Goal: Transaction & Acquisition: Purchase product/service

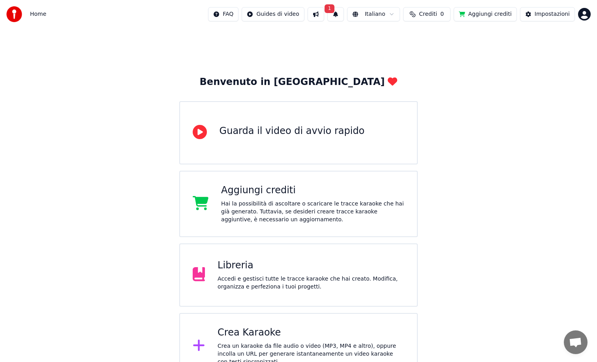
click at [337, 15] on button "1" at bounding box center [336, 14] width 17 height 14
click at [342, 16] on button "1" at bounding box center [336, 14] width 17 height 14
click at [483, 14] on button "Aggiungi crediti" at bounding box center [485, 14] width 63 height 14
click at [433, 16] on span "Crediti" at bounding box center [428, 14] width 18 height 8
click at [436, 58] on button "Aggiorna" at bounding box center [431, 59] width 45 height 14
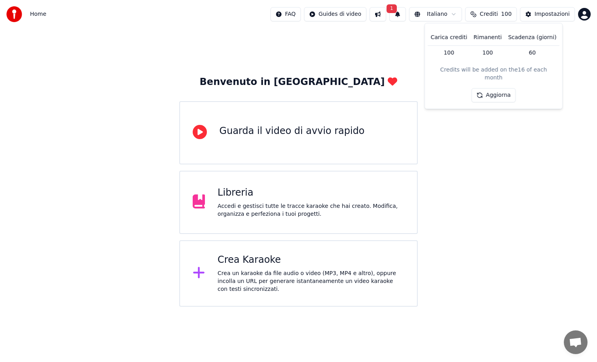
click at [496, 88] on button "Aggiorna" at bounding box center [494, 95] width 45 height 14
click at [406, 17] on button "1" at bounding box center [398, 14] width 17 height 14
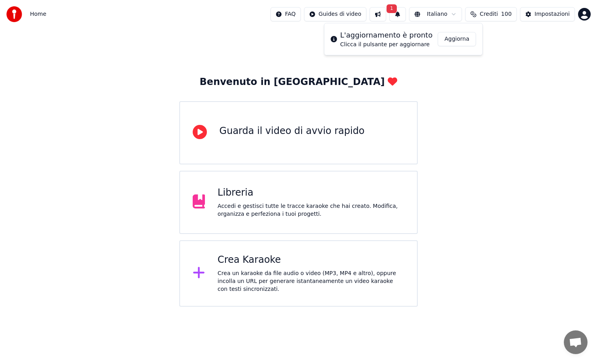
click at [458, 37] on button "Aggiorna" at bounding box center [457, 39] width 38 height 14
click at [57, 180] on div "Benvenuto in Youka Guarda il video di avvio rapido Libreria Accedi e gestisci t…" at bounding box center [298, 167] width 597 height 278
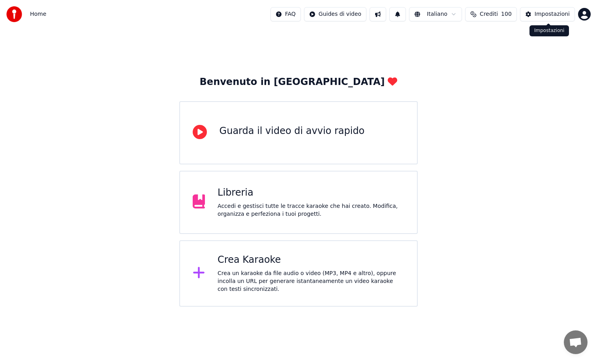
click at [558, 15] on div "Impostazioni" at bounding box center [552, 14] width 35 height 8
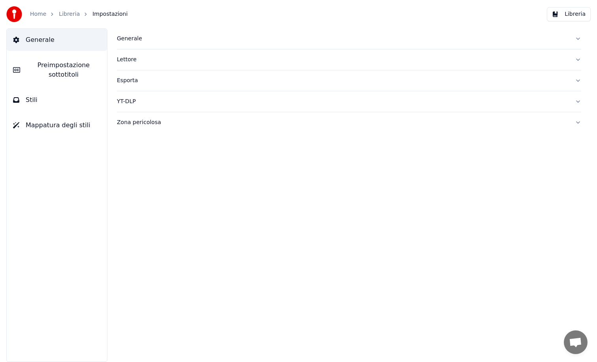
click at [66, 64] on span "Preimpostazione sottotitoli" at bounding box center [63, 69] width 74 height 19
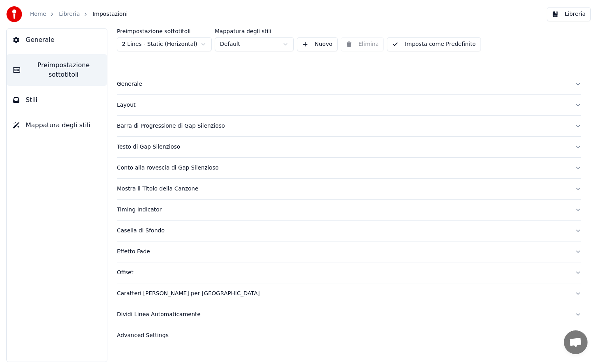
click at [180, 88] on div "Generale" at bounding box center [343, 84] width 452 height 8
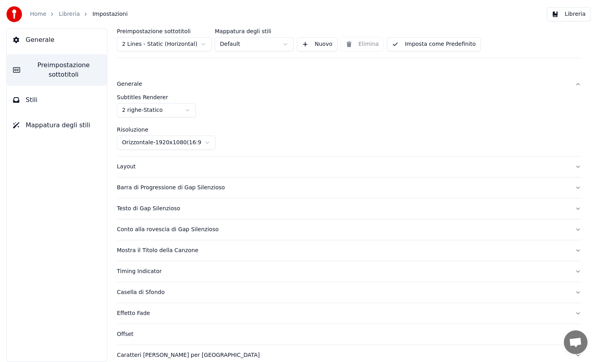
click at [155, 169] on div "Layout" at bounding box center [343, 167] width 452 height 8
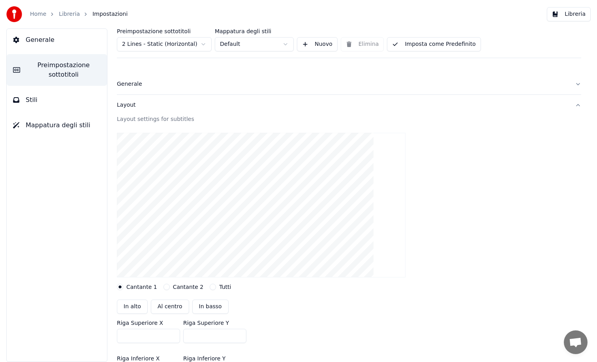
click at [165, 290] on div "Cantante 2" at bounding box center [184, 287] width 40 height 6
click at [164, 286] on button "Cantante 2" at bounding box center [167, 287] width 6 height 6
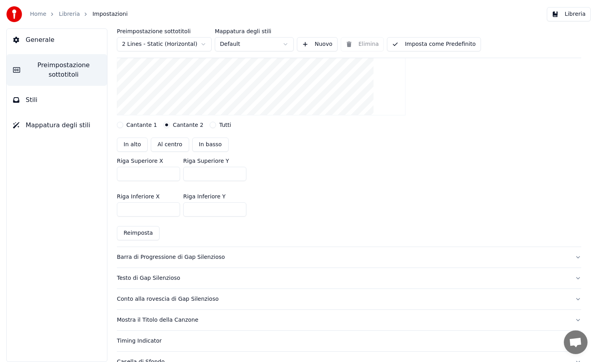
scroll to position [185, 0]
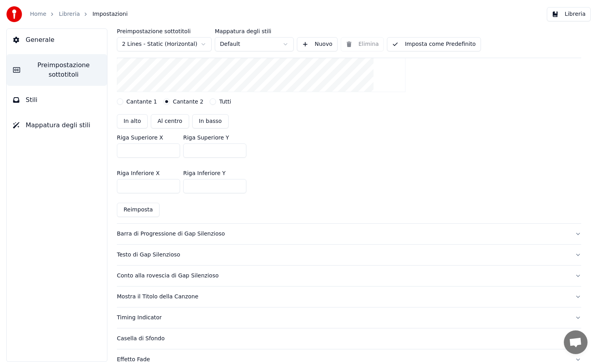
click at [196, 229] on button "Barra di Progressione di Gap Silenzioso" at bounding box center [349, 234] width 465 height 21
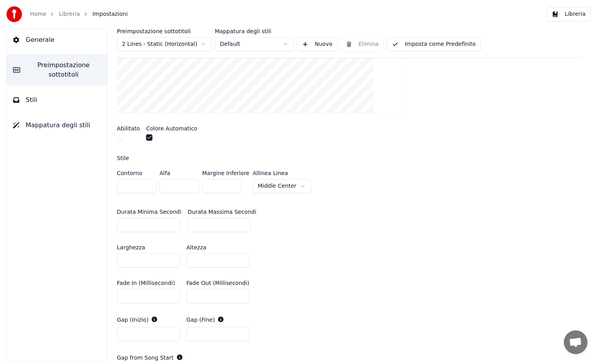
click at [43, 103] on button "Stili" at bounding box center [57, 100] width 100 height 22
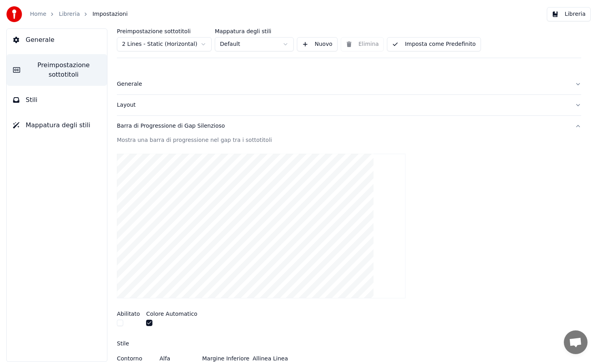
click at [43, 103] on button "Stili" at bounding box center [57, 100] width 100 height 22
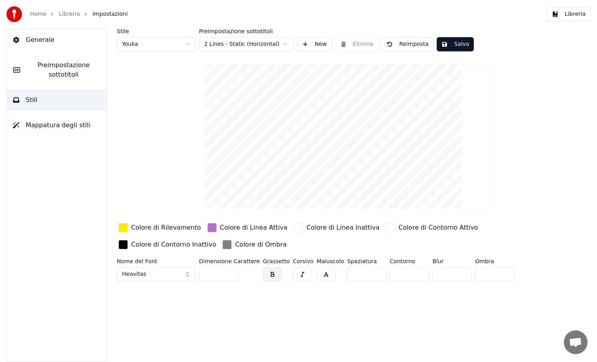
click at [164, 44] on html "Home Libreria Impostazioni Libreria Generale Preimpostazione sottotitoli Stili …" at bounding box center [298, 181] width 597 height 362
click at [147, 47] on html "Home Libreria Impostazioni Libreria Generale Preimpostazione sottotitoli Stili …" at bounding box center [298, 181] width 597 height 362
click at [151, 43] on html "Home Libreria Impostazioni Libreria Generale Preimpostazione sottotitoli Stili …" at bounding box center [298, 181] width 597 height 362
type input "**"
click at [173, 47] on html "Home Libreria Impostazioni Libreria Generale Preimpostazione sottotitoli Stili …" at bounding box center [298, 181] width 597 height 362
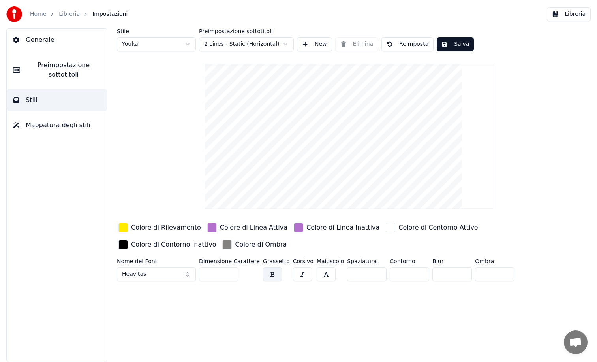
click at [158, 36] on div "Stile Youka" at bounding box center [156, 39] width 79 height 23
click at [158, 50] on html "Home Libreria Impostazioni Libreria Generale Preimpostazione sottotitoli Stili …" at bounding box center [298, 181] width 597 height 362
type input "**"
click at [42, 67] on span "Preimpostazione sottotitoli" at bounding box center [63, 69] width 74 height 19
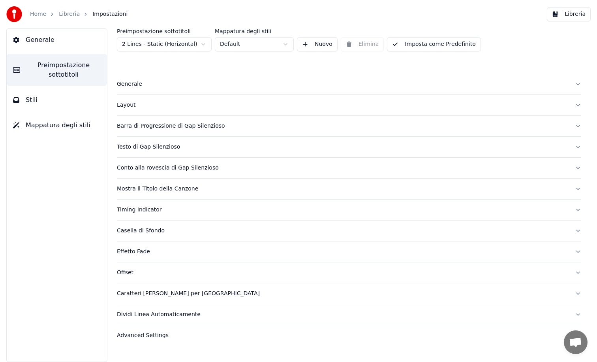
click at [131, 86] on div "Generale" at bounding box center [343, 84] width 452 height 8
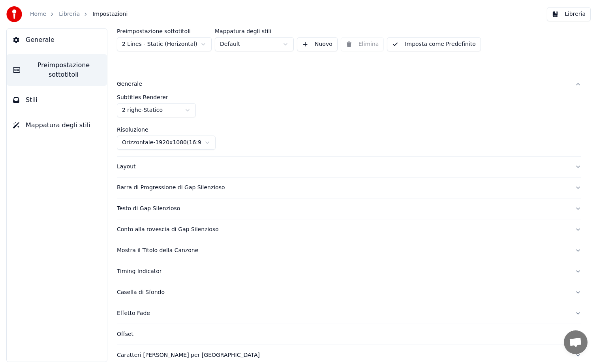
click at [131, 166] on div "Layout" at bounding box center [343, 167] width 452 height 8
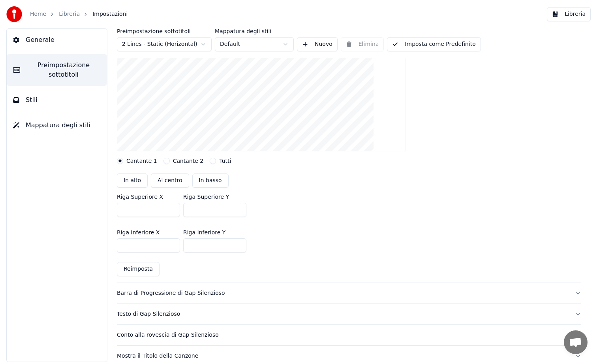
scroll to position [138, 0]
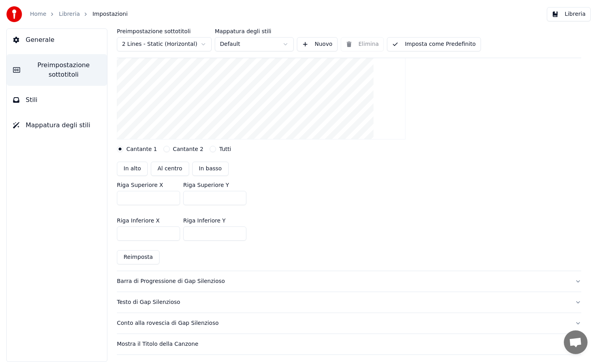
click at [162, 153] on div "Layout settings for subtitles Cantante 1 Cantante 2 Tutti In alto Al centro In …" at bounding box center [349, 123] width 465 height 293
click at [164, 148] on button "Cantante 2" at bounding box center [167, 149] width 6 height 6
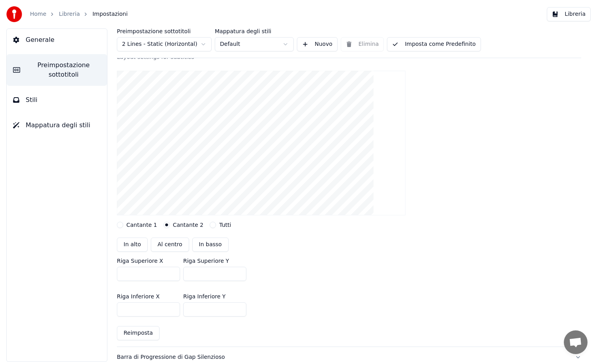
scroll to position [64, 0]
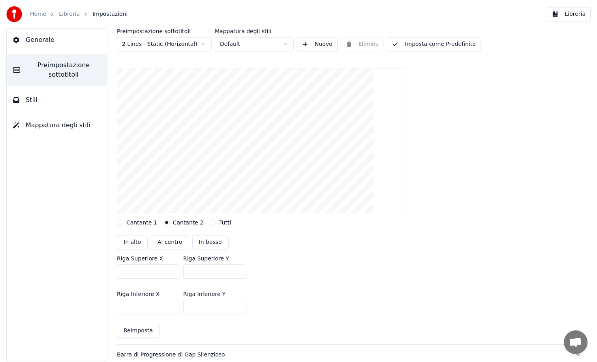
click at [210, 221] on button "Tutti" at bounding box center [213, 222] width 6 height 6
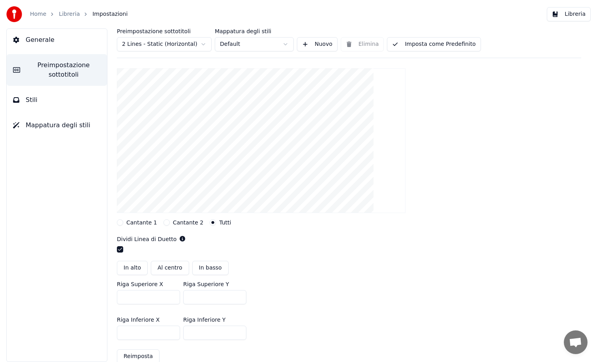
click at [121, 222] on button "Cantante 1" at bounding box center [120, 222] width 6 height 6
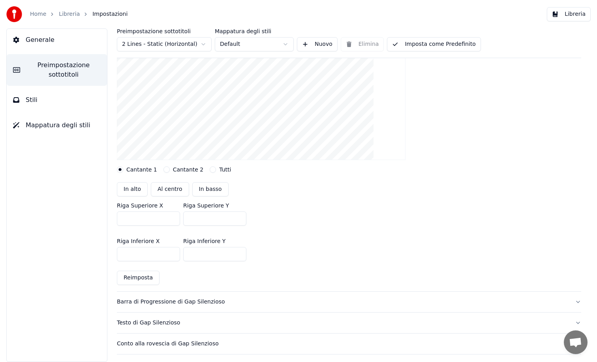
scroll to position [197, 0]
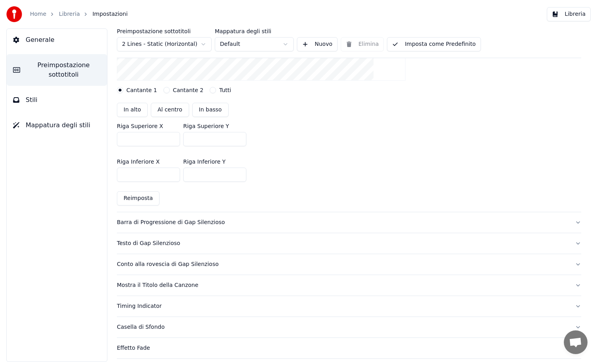
type button "first"
click at [49, 102] on button "Stili" at bounding box center [57, 100] width 100 height 22
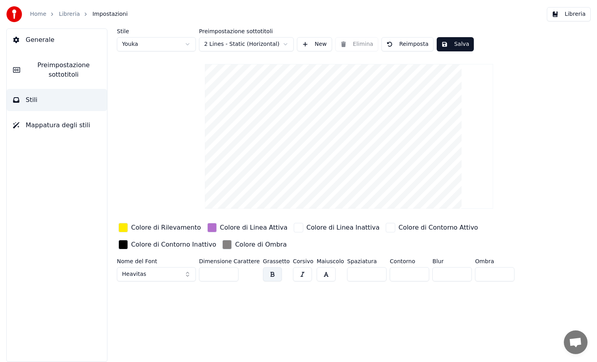
click at [147, 45] on html "Home Libreria Impostazioni Libreria Generale Preimpostazione sottotitoli Stili …" at bounding box center [298, 181] width 597 height 362
click at [172, 39] on html "Home Libreria Impostazioni Libreria Generale Preimpostazione sottotitoli Stili …" at bounding box center [298, 181] width 597 height 362
click at [166, 41] on html "Home Libreria Impostazioni Libreria Generale Preimpostazione sottotitoli Stili …" at bounding box center [298, 181] width 597 height 362
type input "**"
click at [454, 46] on button "Salva" at bounding box center [455, 44] width 37 height 14
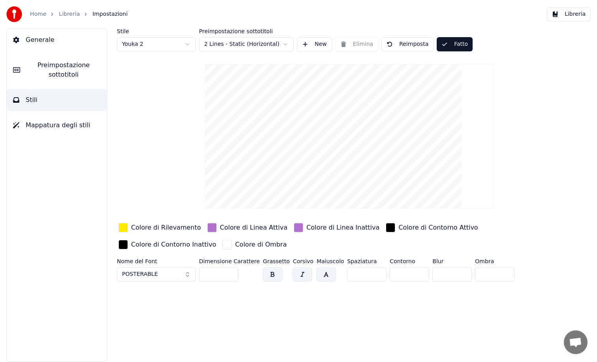
click at [63, 69] on span "Preimpostazione sottotitoli" at bounding box center [63, 69] width 74 height 19
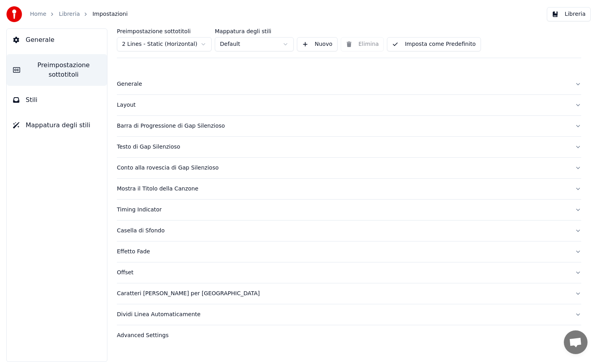
click at [145, 106] on div "Layout" at bounding box center [343, 105] width 452 height 8
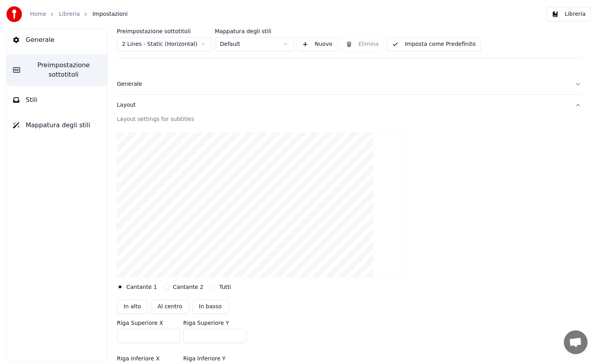
click at [164, 286] on button "Cantante 2" at bounding box center [167, 287] width 6 height 6
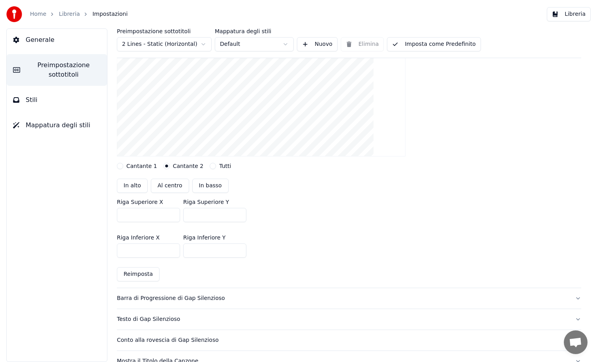
scroll to position [127, 0]
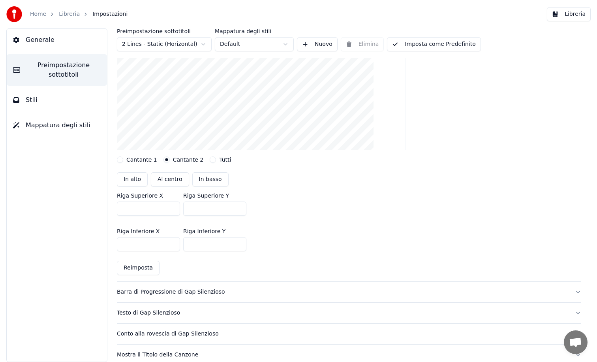
click at [187, 290] on div "Barra di Progressione di Gap Silenzioso" at bounding box center [343, 292] width 452 height 8
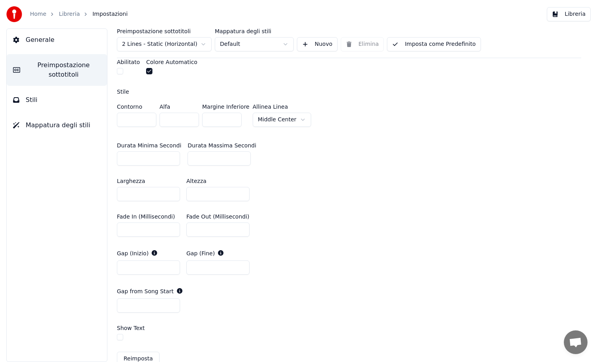
scroll to position [324, 0]
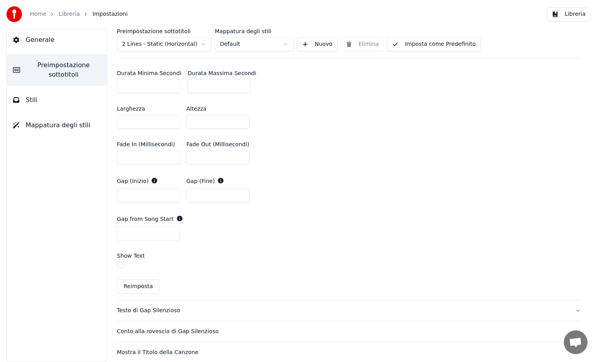
click at [156, 315] on button "Testo di Gap Silenzioso" at bounding box center [349, 310] width 465 height 21
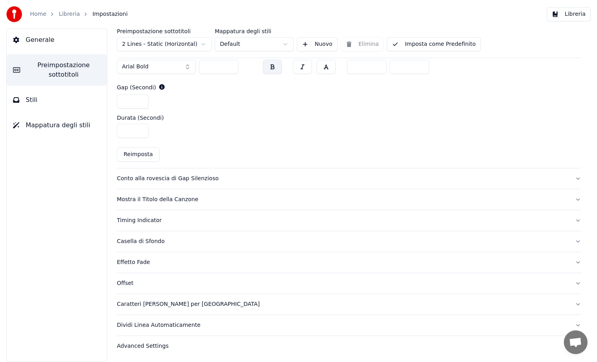
click at [131, 284] on div "Offset" at bounding box center [343, 283] width 452 height 8
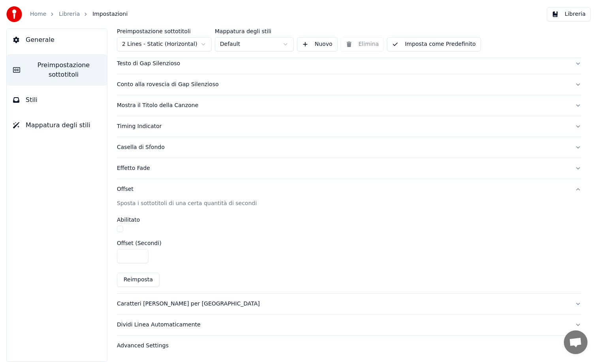
scroll to position [81, 0]
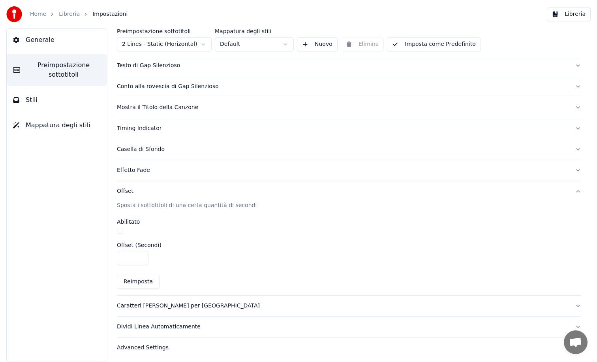
click at [47, 94] on button "Stili" at bounding box center [57, 100] width 100 height 22
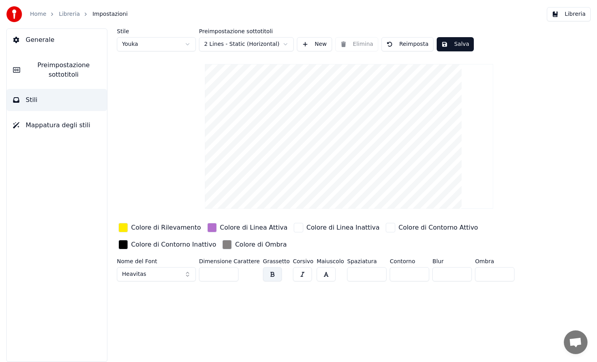
scroll to position [0, 0]
click at [49, 126] on span "Mappatura degli stili" at bounding box center [58, 125] width 65 height 9
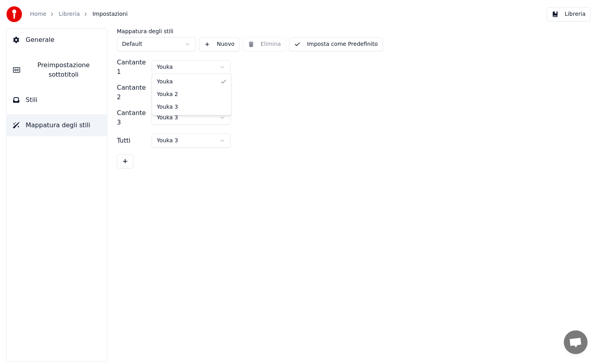
click at [186, 67] on html "Home Libreria Impostazioni Libreria Generale Preimpostazione sottotitoli Stili …" at bounding box center [298, 181] width 597 height 362
click at [126, 80] on html "Home Libreria Impostazioni Libreria Generale Preimpostazione sottotitoli Stili …" at bounding box center [298, 181] width 597 height 362
click at [40, 99] on button "Stili" at bounding box center [57, 100] width 100 height 22
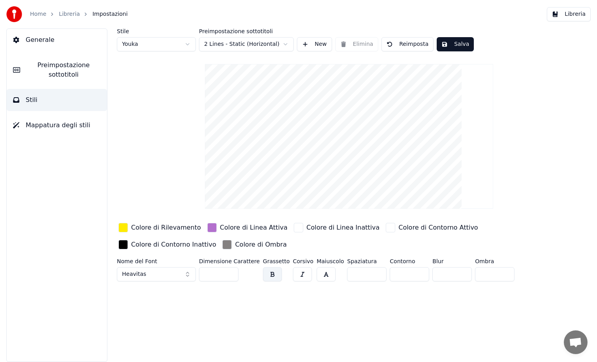
click at [158, 45] on html "Home Libreria Impostazioni Libreria Generale Preimpostazione sottotitoli Stili …" at bounding box center [298, 181] width 597 height 362
click at [151, 40] on html "Home Libreria Impostazioni Libreria Generale Preimpostazione sottotitoli Stili …" at bounding box center [298, 181] width 597 height 362
click at [57, 67] on span "Preimpostazione sottotitoli" at bounding box center [63, 69] width 74 height 19
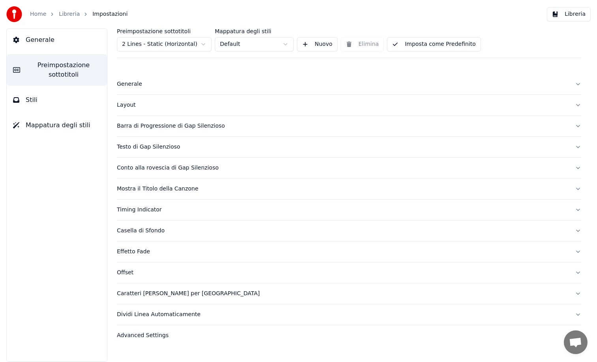
click at [149, 107] on div "Layout" at bounding box center [343, 105] width 452 height 8
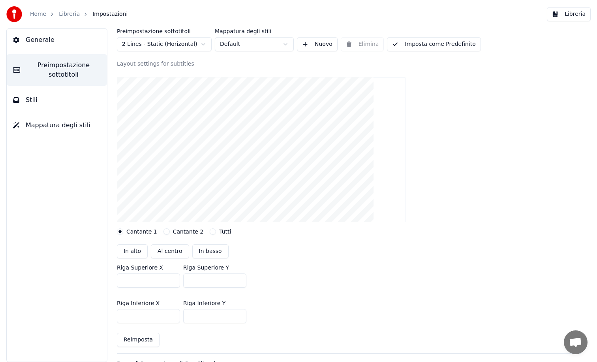
scroll to position [57, 0]
click at [165, 230] on button "Cantante 2" at bounding box center [167, 230] width 6 height 6
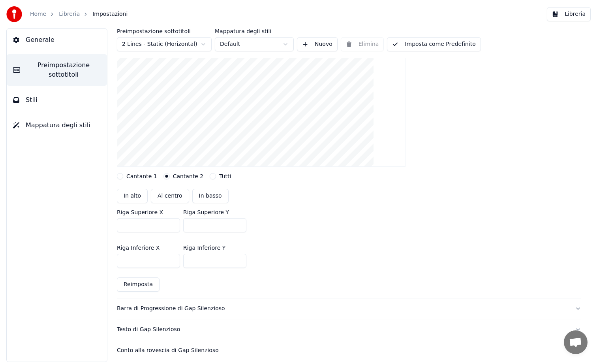
scroll to position [120, 0]
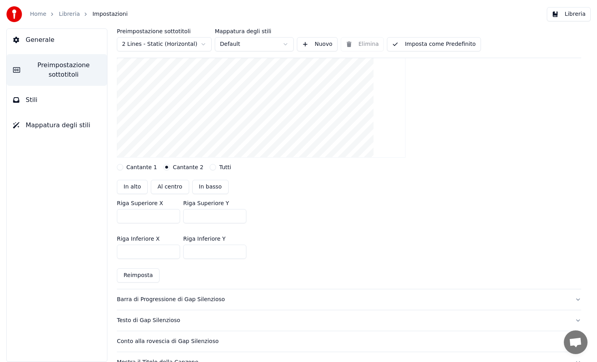
click at [135, 275] on button "Reimposta" at bounding box center [138, 275] width 43 height 14
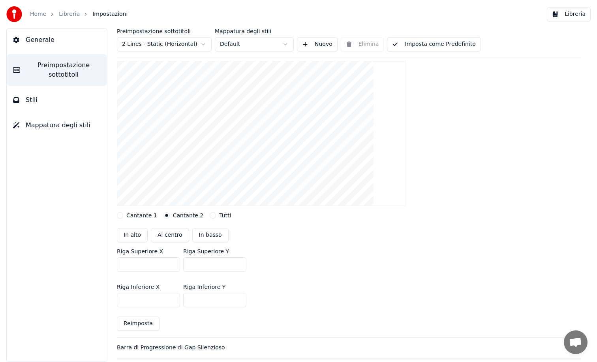
scroll to position [70, 0]
click at [138, 324] on button "Reimposta" at bounding box center [138, 325] width 43 height 14
click at [48, 98] on button "Stili" at bounding box center [57, 100] width 100 height 22
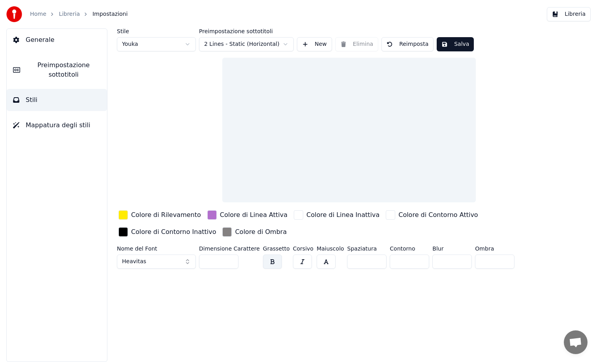
scroll to position [0, 0]
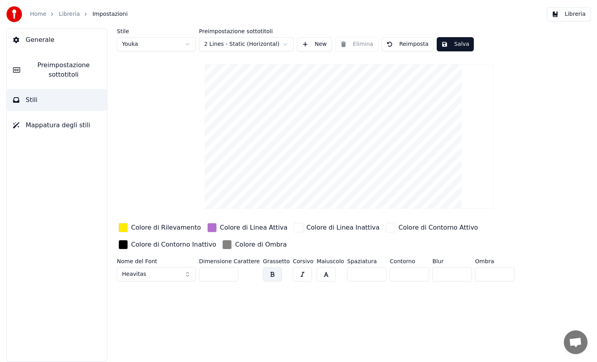
click at [171, 41] on html "Home Libreria Impostazioni Libreria Generale Preimpostazione sottotitoli Stili …" at bounding box center [298, 181] width 597 height 362
type input "**"
click at [313, 45] on button "New" at bounding box center [314, 44] width 35 height 14
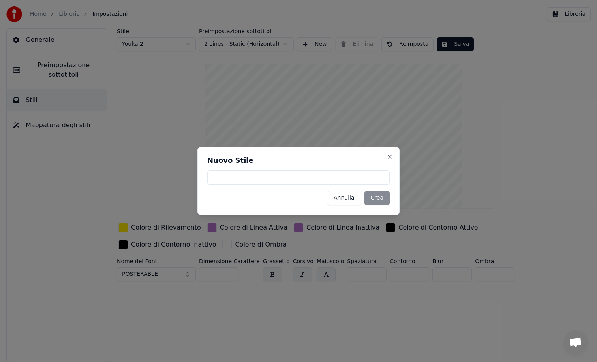
click at [354, 195] on button "Annulla" at bounding box center [344, 198] width 34 height 14
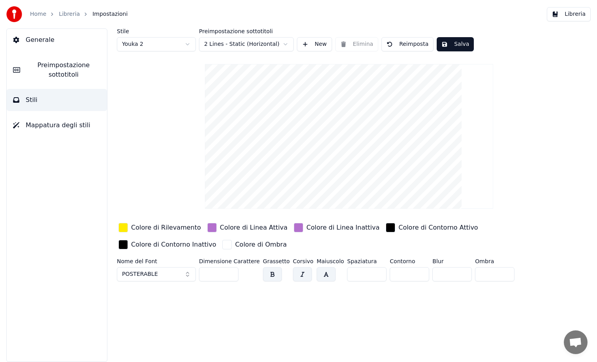
click at [459, 44] on button "Salva" at bounding box center [455, 44] width 37 height 14
click at [68, 14] on link "Libreria" at bounding box center [69, 14] width 21 height 8
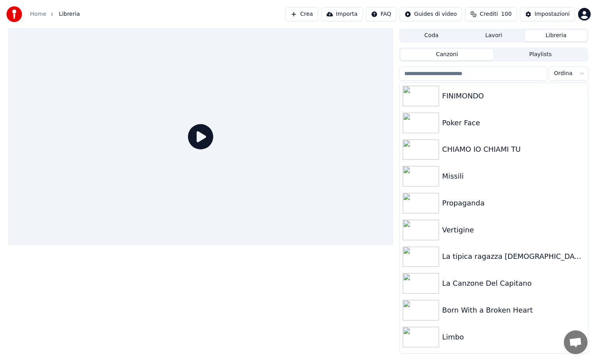
click at [314, 12] on button "Crea" at bounding box center [302, 14] width 32 height 14
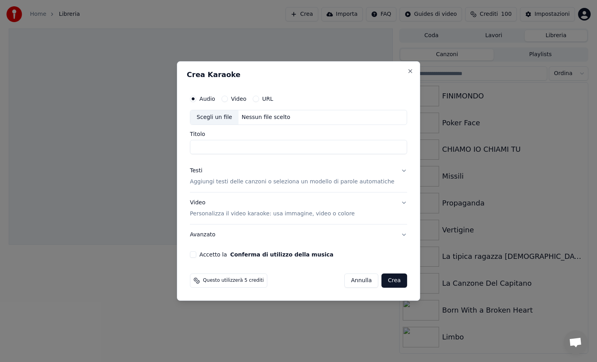
click at [218, 117] on div "Scegli un file" at bounding box center [214, 117] width 48 height 14
click at [308, 177] on div "Testi Aggiungi testi delle canzoni o seleziona un modello di parole automatiche" at bounding box center [292, 176] width 205 height 19
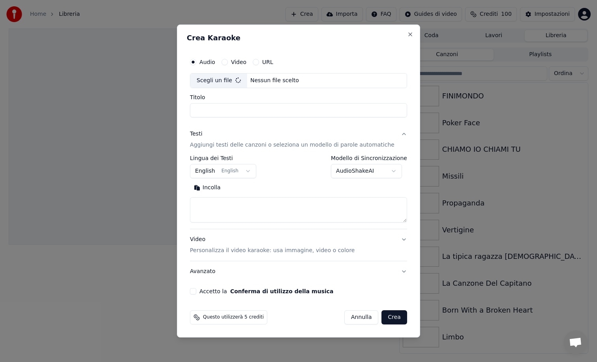
click at [327, 142] on p "Aggiungi testi delle canzoni o seleziona un modello di parole automatiche" at bounding box center [292, 145] width 205 height 8
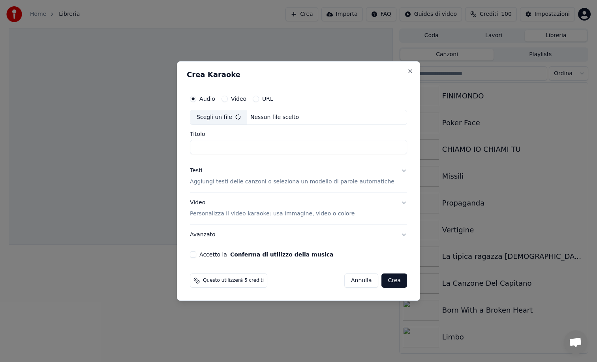
click at [289, 180] on p "Aggiungi testi delle canzoni o seleziona un modello di parole automatiche" at bounding box center [292, 182] width 205 height 8
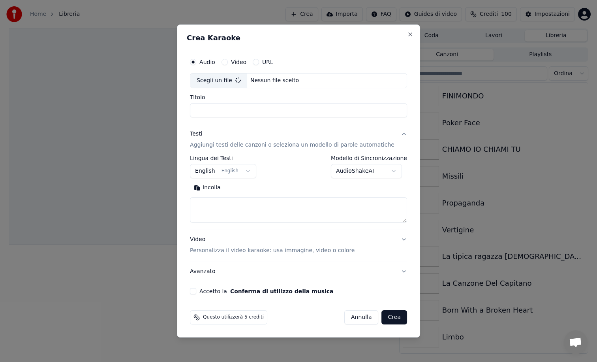
click at [244, 164] on body "**********" at bounding box center [298, 181] width 597 height 362
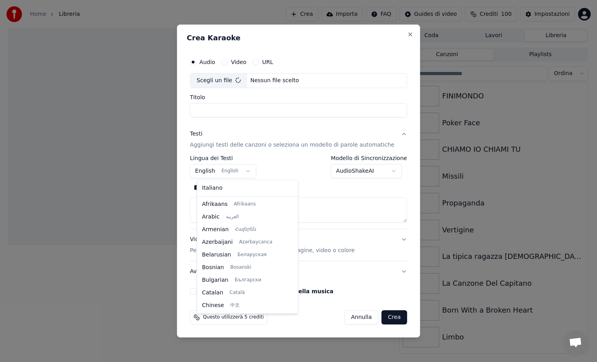
scroll to position [63, 0]
type input "**********"
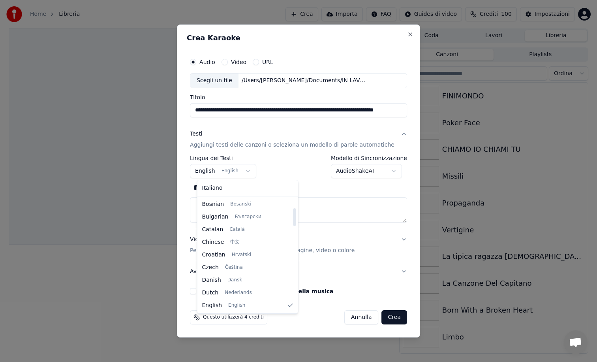
select select "**"
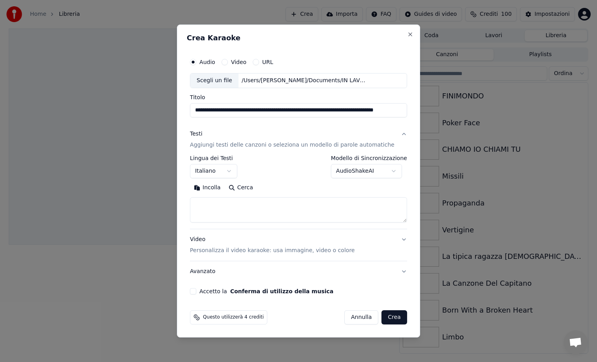
click at [202, 287] on div "**********" at bounding box center [299, 174] width 224 height 247
click at [196, 289] on button "Accetto la Conferma di utilizzo della musica" at bounding box center [193, 291] width 6 height 6
click at [369, 168] on body "**********" at bounding box center [298, 181] width 597 height 362
click at [298, 243] on div "Video Personalizza il video karaoke: usa immagine, video o colore" at bounding box center [272, 245] width 165 height 19
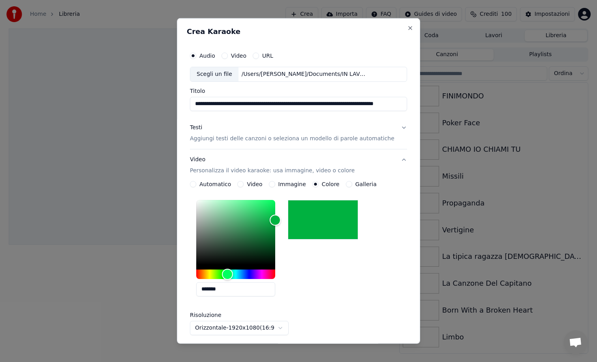
click at [377, 164] on button "Video Personalizza il video karaoke: usa immagine, video o colore" at bounding box center [298, 165] width 217 height 32
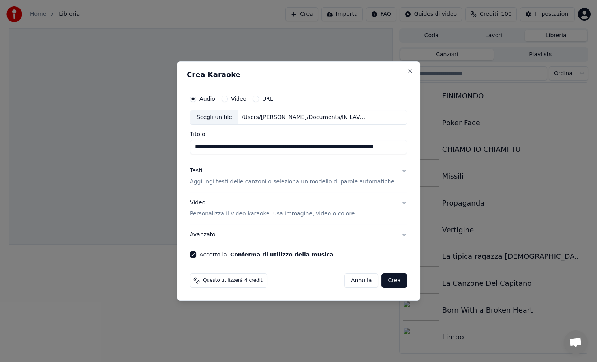
click at [389, 279] on button "Crea" at bounding box center [394, 280] width 25 height 14
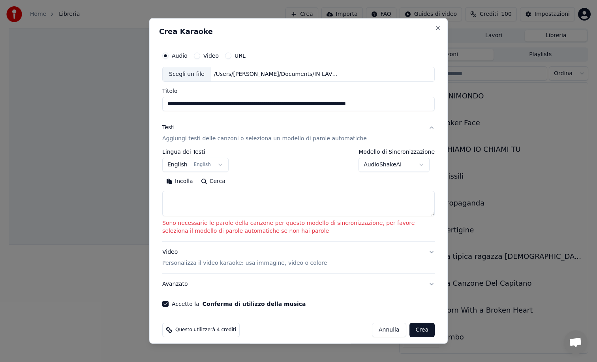
click at [201, 205] on textarea at bounding box center [298, 203] width 273 height 25
paste textarea "**********"
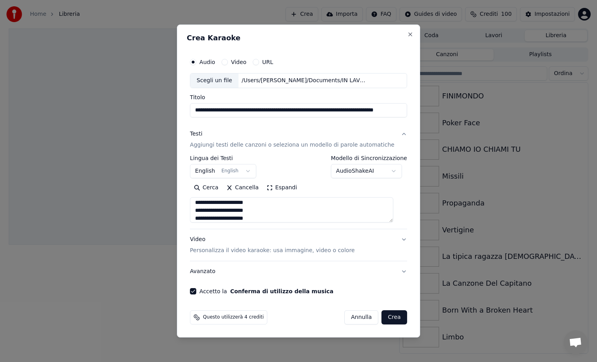
scroll to position [463, 0]
type textarea "**********"
click at [377, 168] on body "**********" at bounding box center [298, 181] width 597 height 362
click at [359, 164] on body "**********" at bounding box center [298, 181] width 597 height 362
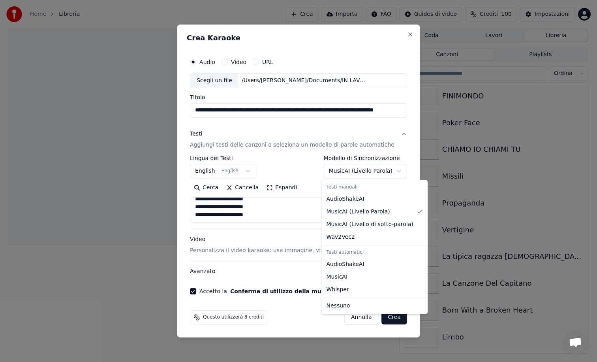
click at [362, 171] on body "**********" at bounding box center [298, 181] width 597 height 362
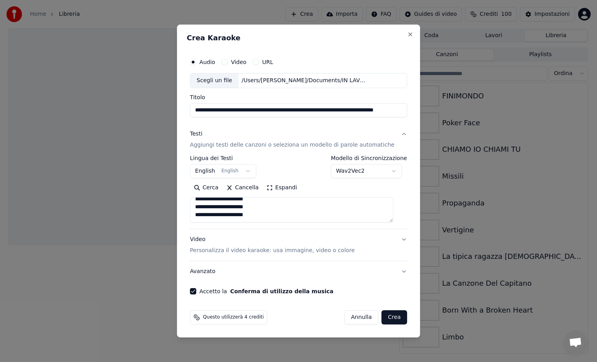
click at [358, 170] on body "**********" at bounding box center [298, 181] width 597 height 362
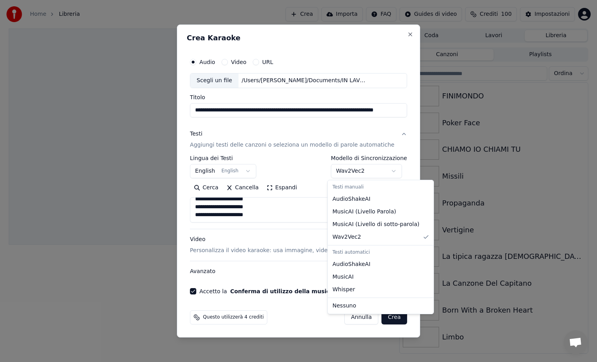
select select "**********"
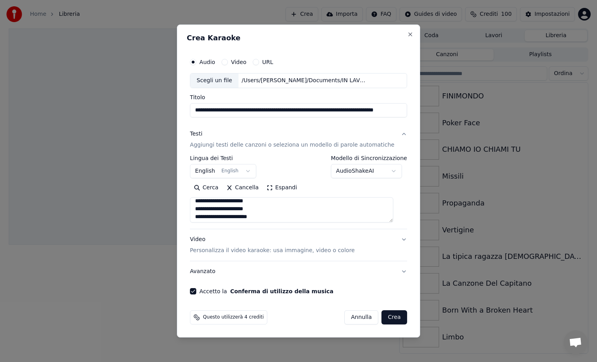
scroll to position [310, 0]
click at [391, 316] on button "Crea" at bounding box center [394, 317] width 25 height 14
select select "**"
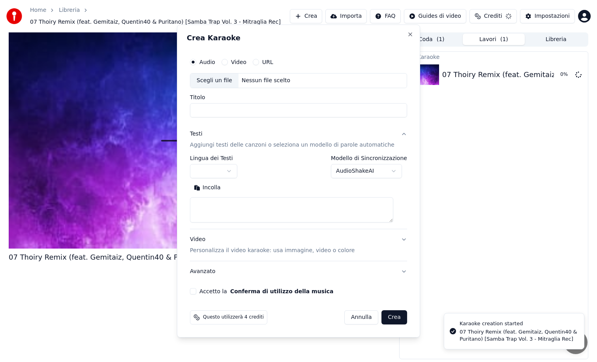
scroll to position [0, 0]
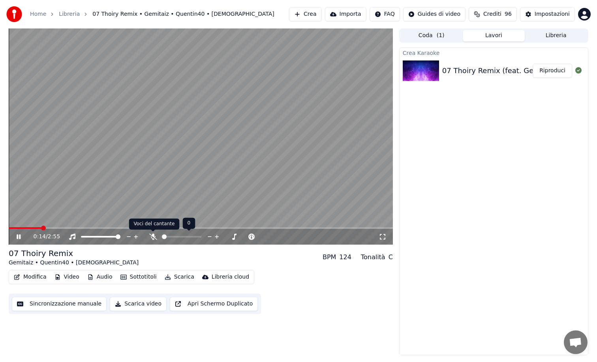
click at [155, 237] on icon at bounding box center [153, 237] width 8 height 6
click at [169, 228] on span at bounding box center [201, 228] width 384 height 2
click at [151, 226] on video at bounding box center [201, 136] width 384 height 216
click at [151, 228] on span at bounding box center [80, 228] width 143 height 2
click at [157, 196] on video at bounding box center [201, 136] width 384 height 216
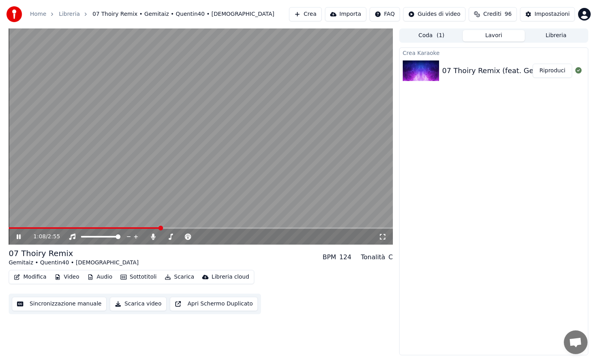
click at [215, 181] on video at bounding box center [201, 136] width 384 height 216
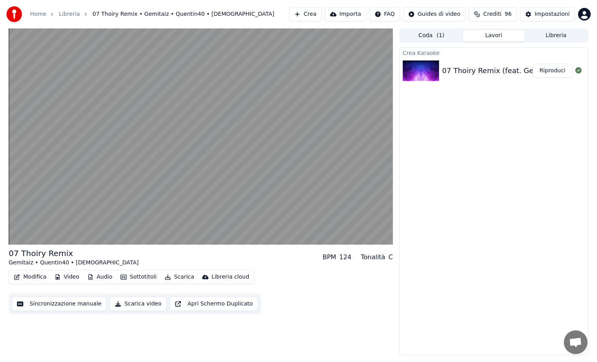
click at [215, 181] on video at bounding box center [201, 136] width 384 height 216
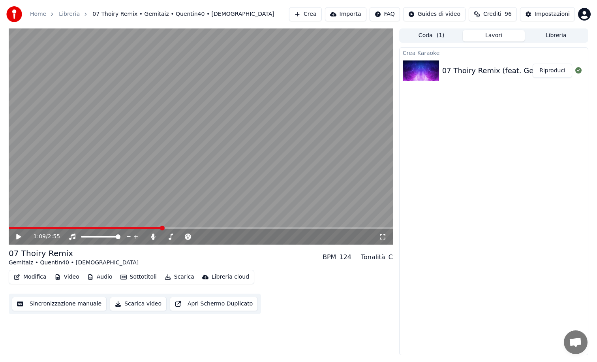
click at [17, 237] on icon at bounding box center [18, 237] width 5 height 6
click at [18, 237] on icon at bounding box center [19, 236] width 4 height 5
click at [38, 273] on button "Modifica" at bounding box center [30, 276] width 39 height 11
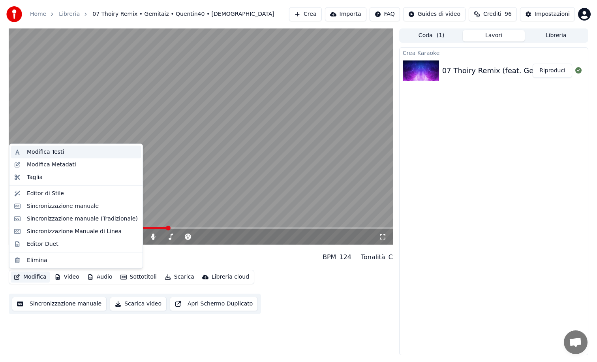
click at [55, 154] on div "Modifica Testi" at bounding box center [45, 152] width 37 height 8
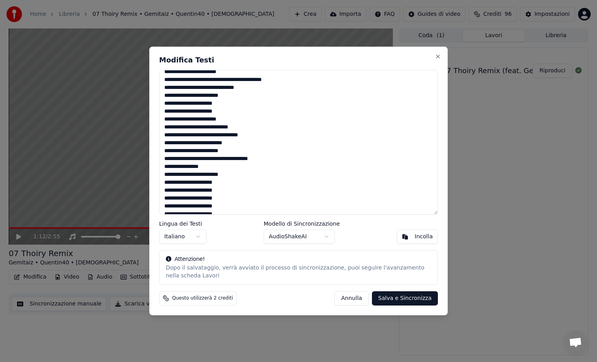
scroll to position [344, 0]
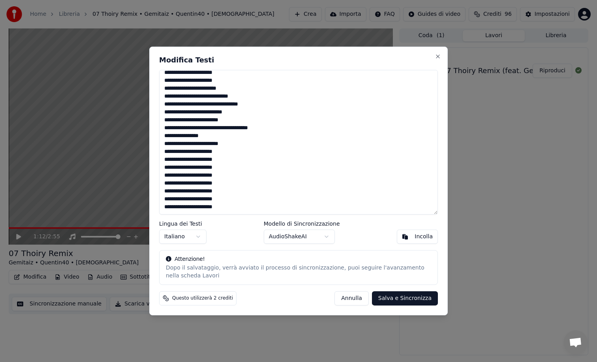
click at [281, 187] on textarea at bounding box center [298, 142] width 279 height 145
paste textarea "**********"
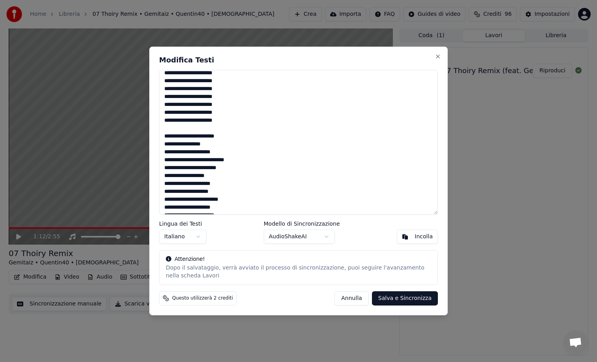
scroll to position [767, 0]
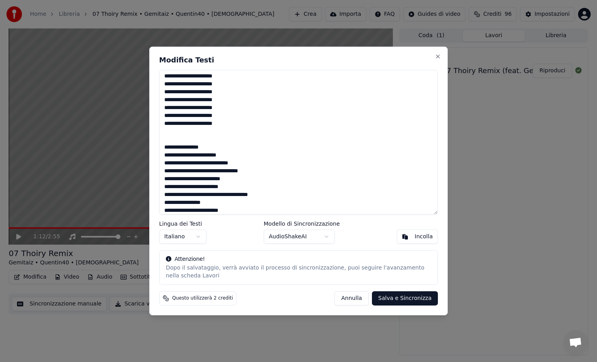
click at [187, 148] on textarea at bounding box center [298, 142] width 279 height 145
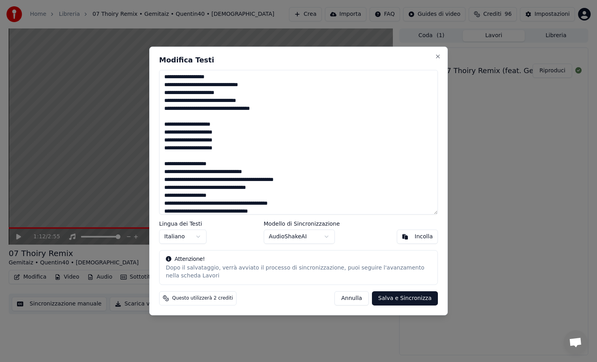
scroll to position [0, 0]
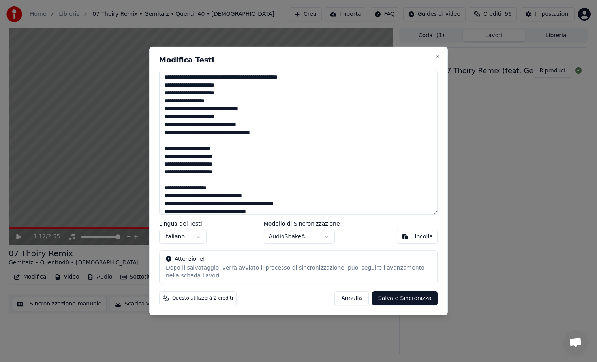
click at [189, 148] on textarea at bounding box center [298, 142] width 279 height 145
click at [191, 180] on textarea at bounding box center [298, 142] width 279 height 145
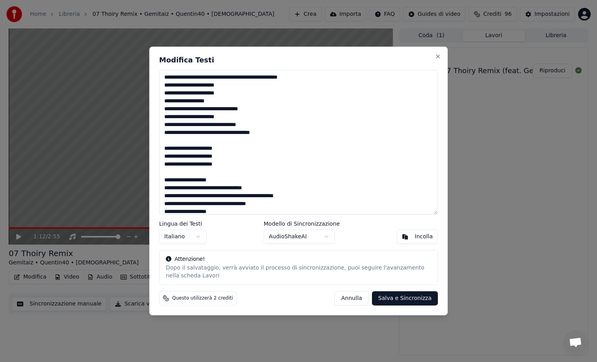
click at [191, 180] on textarea at bounding box center [298, 142] width 279 height 145
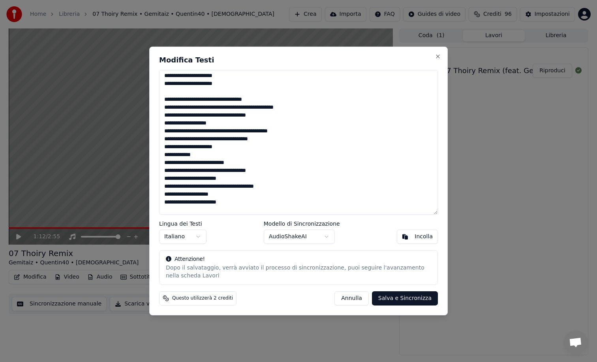
scroll to position [127, 0]
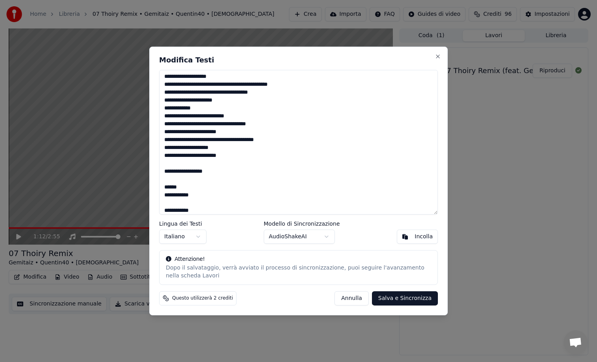
drag, startPoint x: 198, startPoint y: 196, endPoint x: 158, endPoint y: 181, distance: 42.4
click at [158, 181] on div "Modifica Testi Lingua dei Testi Italiano Modello di Sincronizzazione AudioShake…" at bounding box center [298, 181] width 299 height 269
click at [194, 171] on textarea at bounding box center [298, 142] width 279 height 145
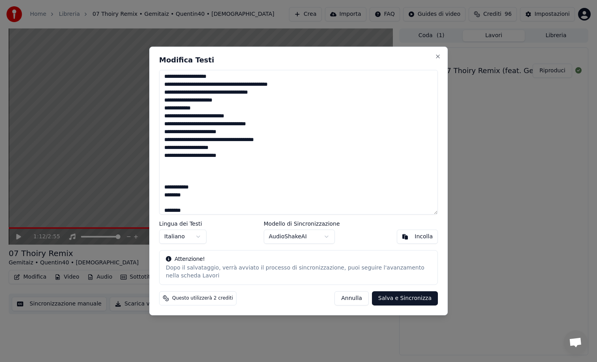
drag, startPoint x: 190, startPoint y: 199, endPoint x: 156, endPoint y: 184, distance: 37.9
click at [156, 184] on div "Modifica Testi Lingua dei Testi Italiano Modello di Sincronizzazione AudioShake…" at bounding box center [298, 181] width 299 height 269
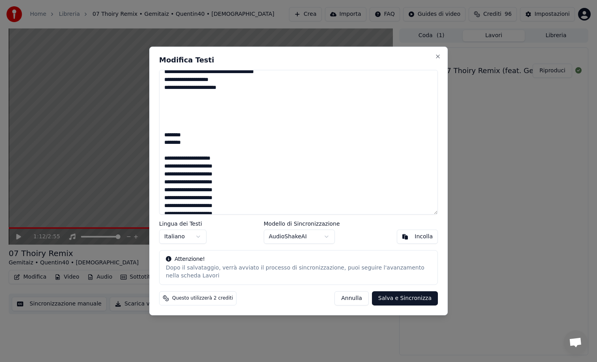
scroll to position [200, 0]
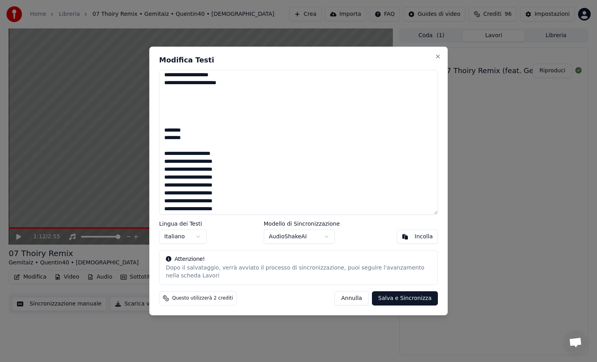
drag, startPoint x: 228, startPoint y: 155, endPoint x: 153, endPoint y: 128, distance: 79.0
click at [153, 128] on div "Modifica Testi Lingua dei Testi Italiano Modello di Sincronizzazione AudioShake…" at bounding box center [298, 181] width 299 height 269
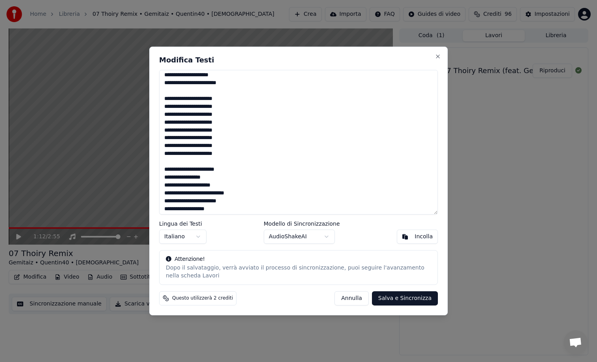
click at [199, 170] on textarea at bounding box center [298, 142] width 279 height 145
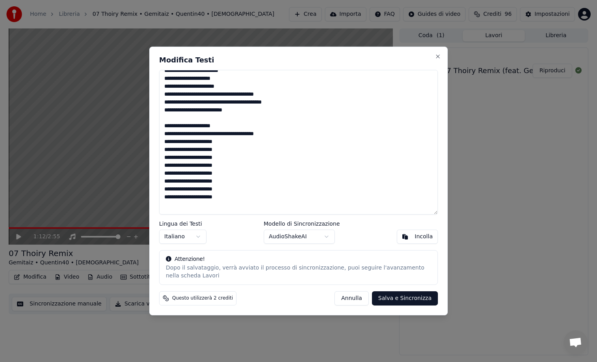
scroll to position [351, 0]
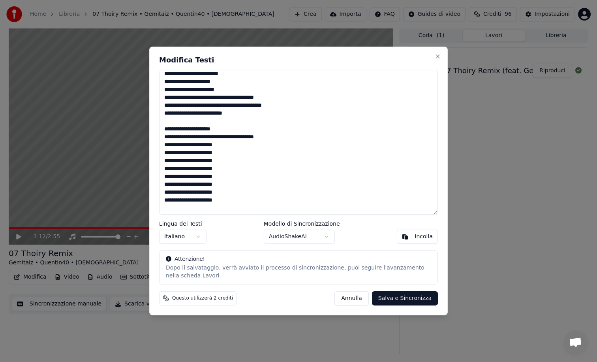
click at [203, 132] on textarea at bounding box center [298, 142] width 279 height 145
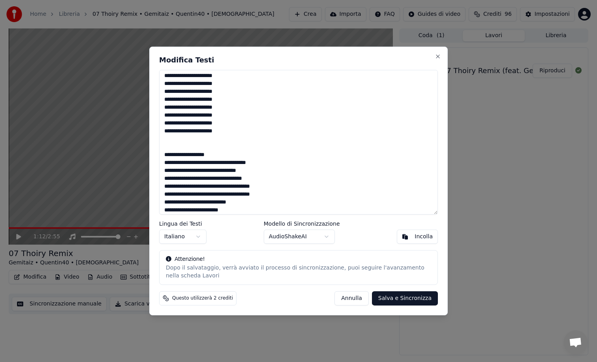
scroll to position [429, 0]
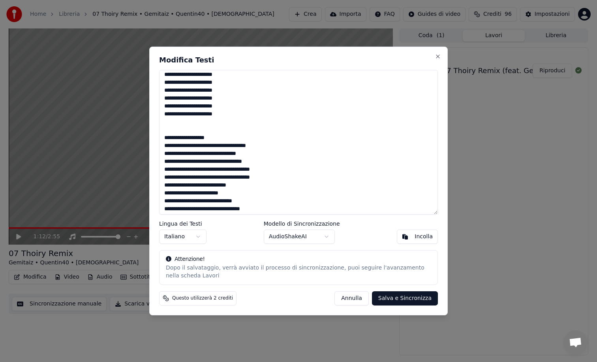
click at [184, 139] on textarea at bounding box center [298, 142] width 279 height 145
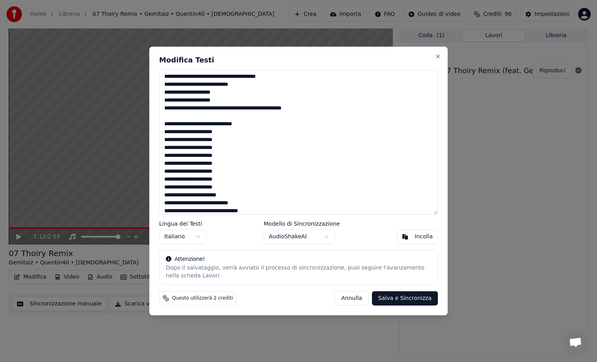
scroll to position [573, 0]
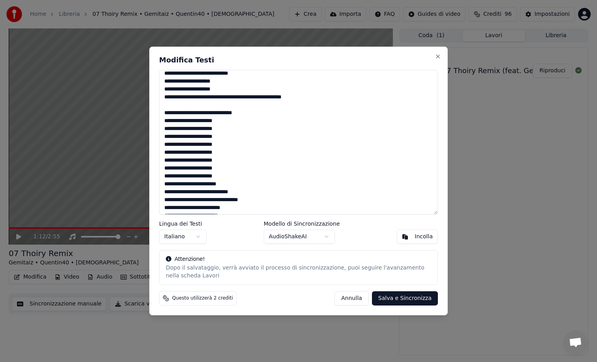
click at [208, 115] on textarea at bounding box center [298, 142] width 279 height 145
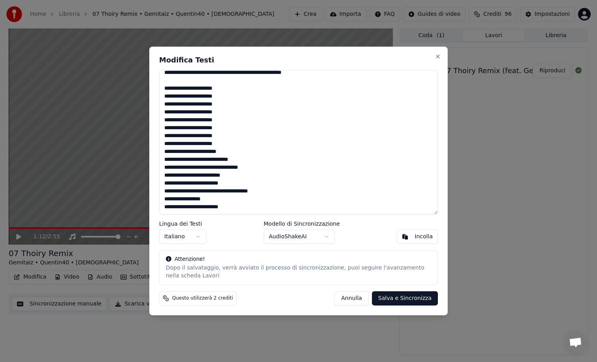
type textarea "**********"
click at [405, 301] on button "Salva e Sincronizza" at bounding box center [405, 298] width 66 height 14
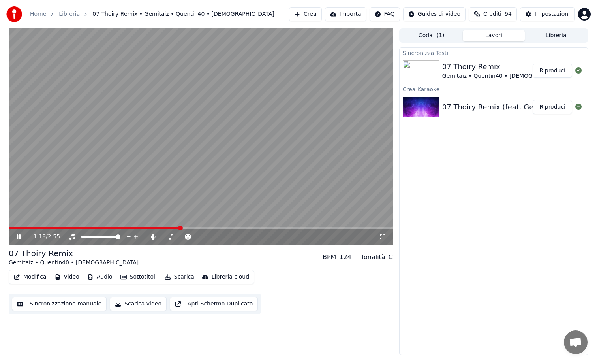
click at [232, 153] on video at bounding box center [201, 136] width 384 height 216
click at [132, 302] on button "Scarica video" at bounding box center [138, 304] width 57 height 14
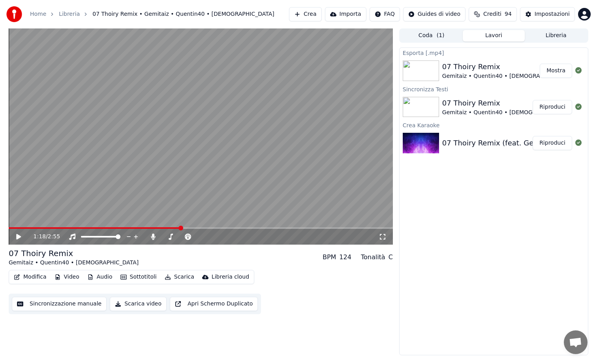
click at [301, 12] on button "Crea" at bounding box center [305, 14] width 32 height 14
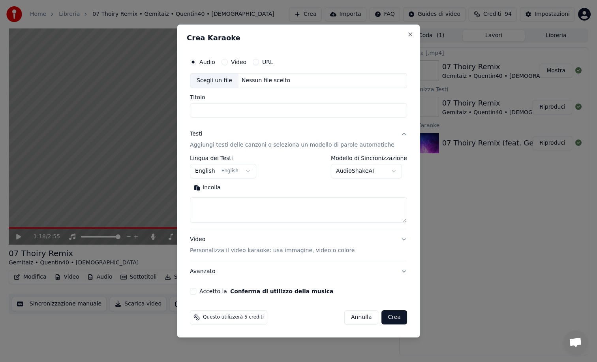
click at [217, 82] on div "Scegli un file" at bounding box center [214, 80] width 48 height 14
type input "**********"
click at [361, 171] on body "**********" at bounding box center [298, 181] width 597 height 362
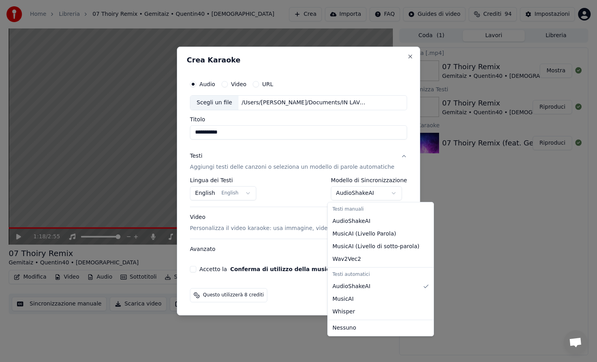
click at [362, 193] on body "**********" at bounding box center [298, 181] width 597 height 362
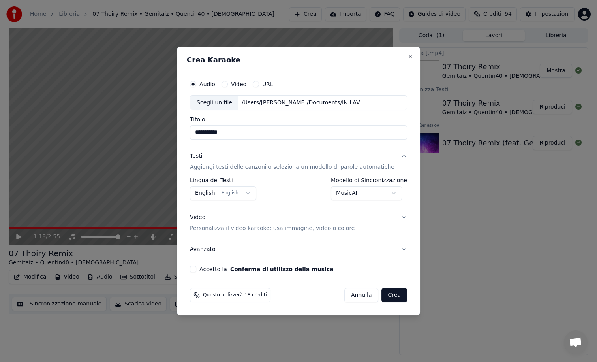
click at [352, 192] on body "**********" at bounding box center [298, 181] width 597 height 362
click at [360, 196] on body "**********" at bounding box center [298, 181] width 597 height 362
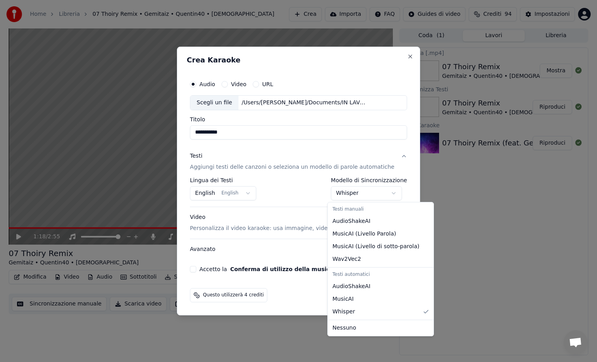
select select "**********"
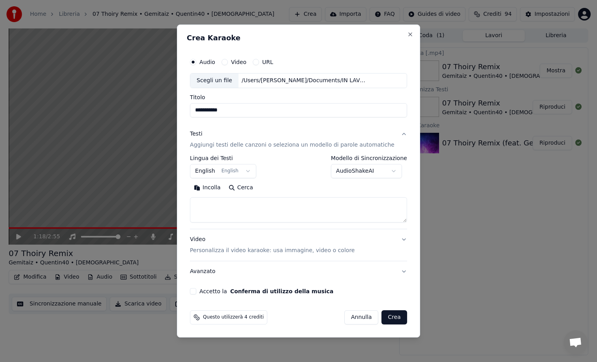
click at [239, 209] on textarea at bounding box center [298, 209] width 217 height 25
paste textarea "**********"
click at [215, 208] on textarea at bounding box center [291, 209] width 203 height 25
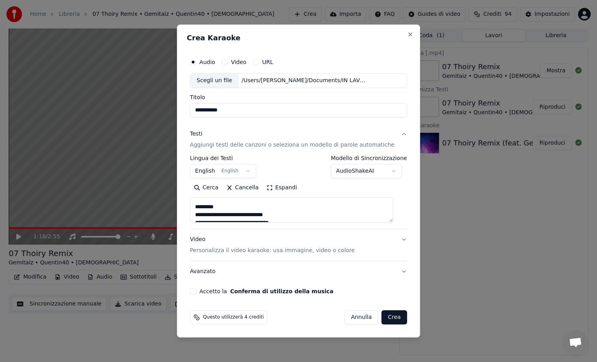
click at [215, 208] on textarea at bounding box center [291, 209] width 203 height 25
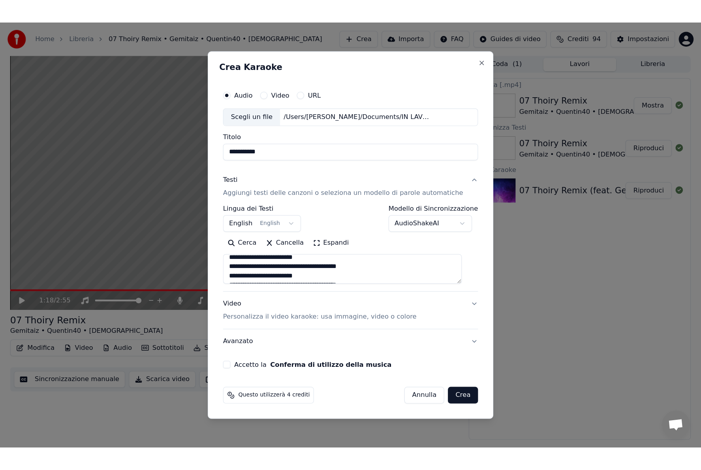
scroll to position [68, 0]
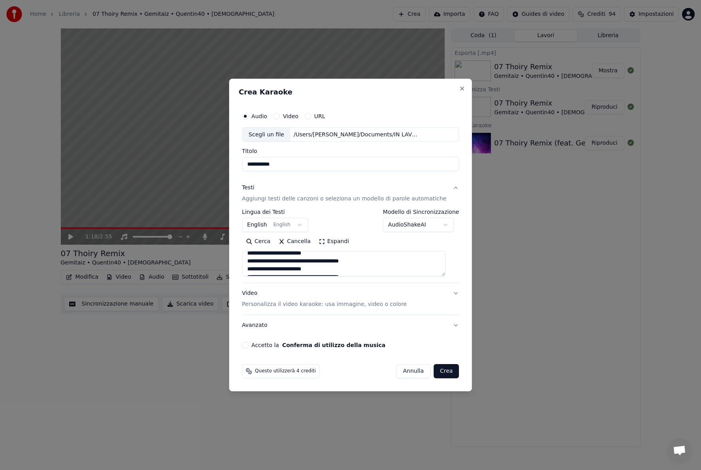
click at [348, 265] on textarea at bounding box center [343, 263] width 203 height 25
type textarea "**********"
click at [289, 186] on div "Testi Aggiungi testi delle canzoni o seleziona un modello di parole automatiche" at bounding box center [344, 193] width 205 height 19
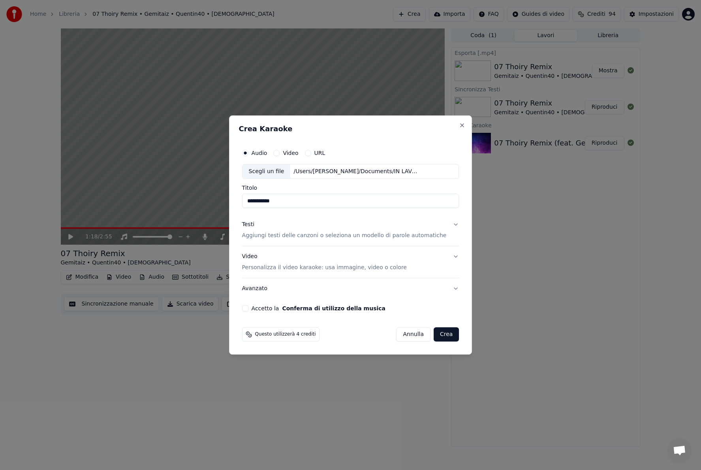
click at [290, 221] on div "Testi Aggiungi testi delle canzoni o seleziona un modello di parole automatiche" at bounding box center [344, 230] width 205 height 19
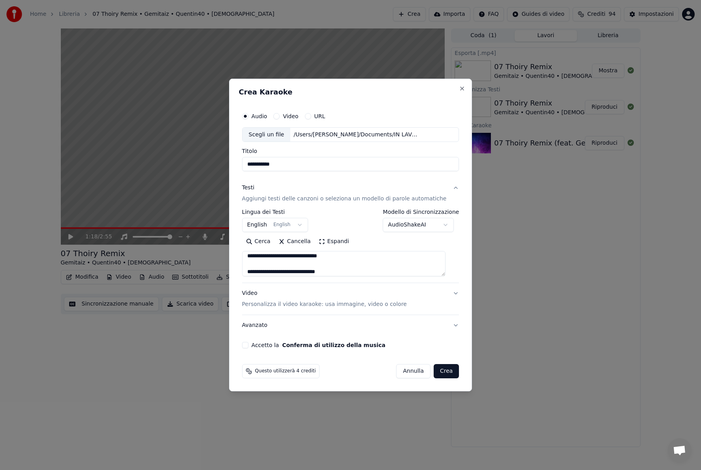
scroll to position [27, 0]
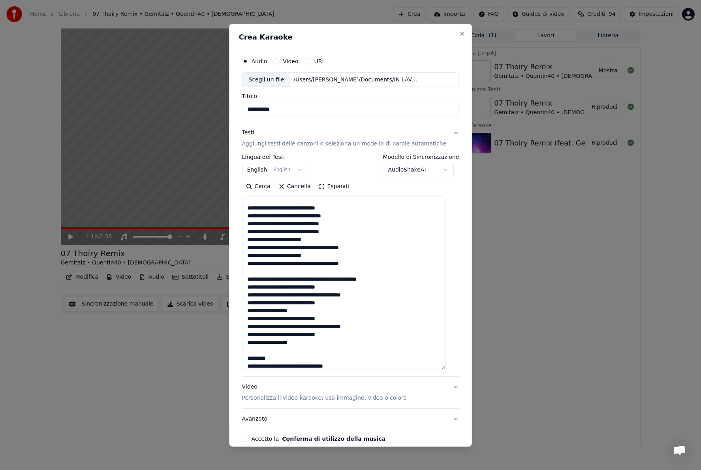
drag, startPoint x: 451, startPoint y: 275, endPoint x: 431, endPoint y: 362, distance: 88.8
click at [433, 362] on textarea at bounding box center [343, 283] width 203 height 174
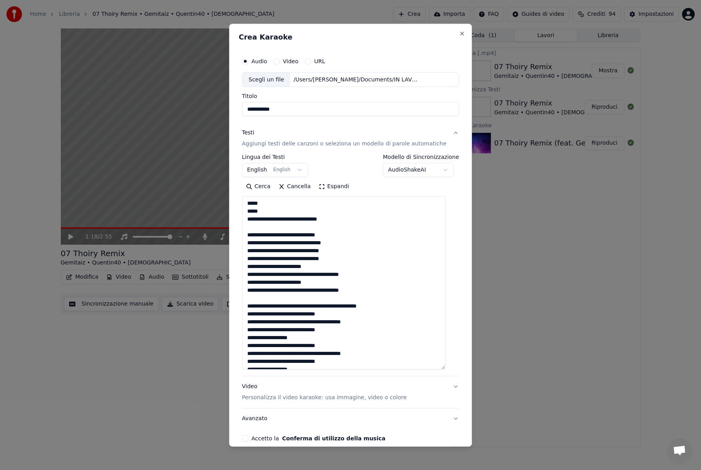
click at [277, 308] on textarea at bounding box center [343, 282] width 203 height 173
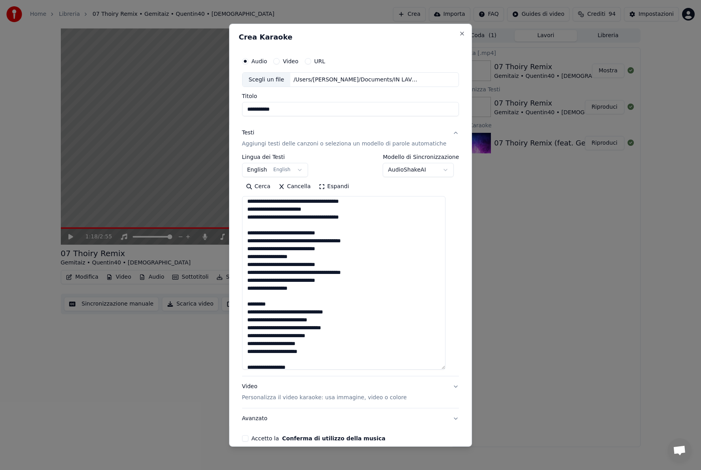
scroll to position [77, 0]
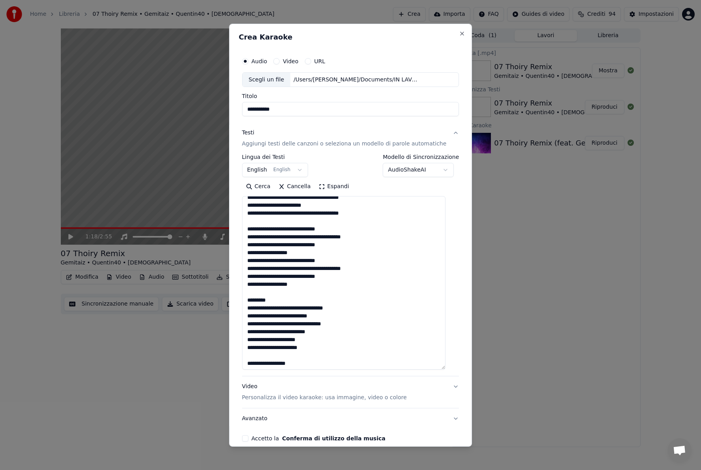
click at [265, 300] on textarea at bounding box center [343, 282] width 203 height 173
click at [272, 357] on textarea at bounding box center [343, 282] width 203 height 173
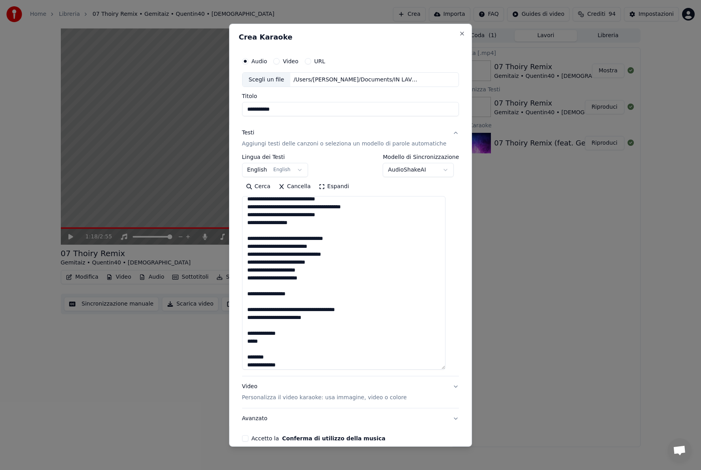
scroll to position [144, 0]
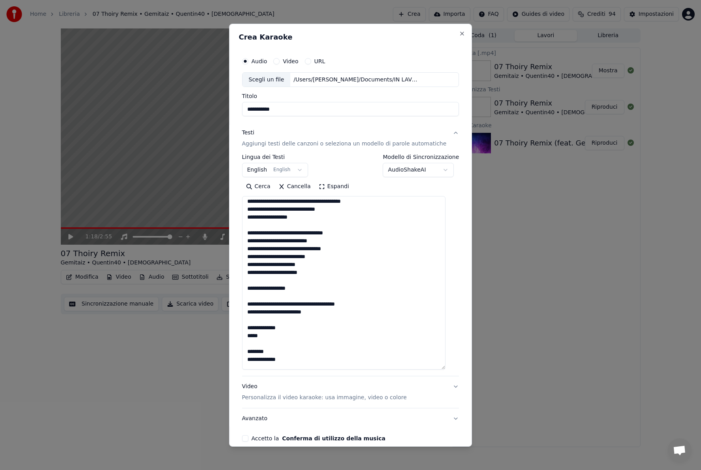
click at [279, 285] on textarea at bounding box center [343, 282] width 203 height 173
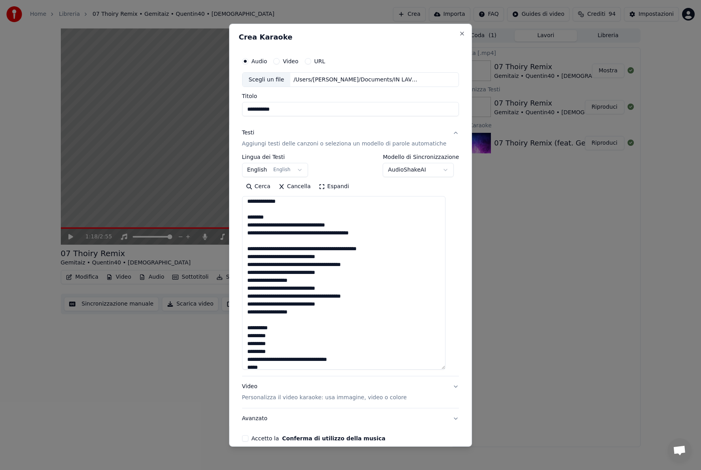
scroll to position [332, 0]
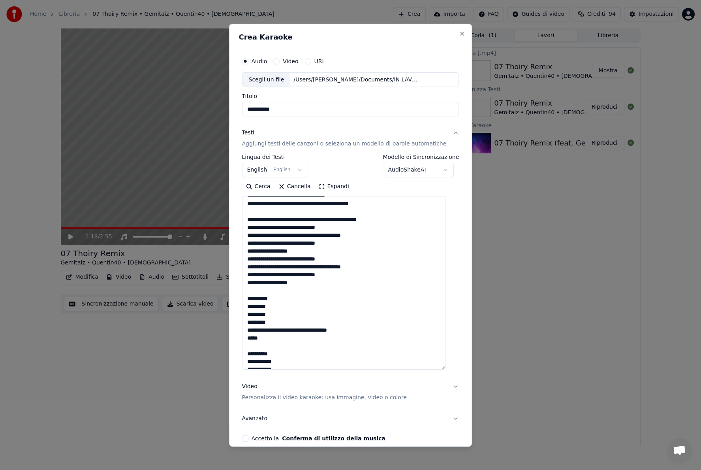
drag, startPoint x: 254, startPoint y: 287, endPoint x: 324, endPoint y: 206, distance: 107.3
click at [324, 206] on textarea at bounding box center [343, 282] width 203 height 173
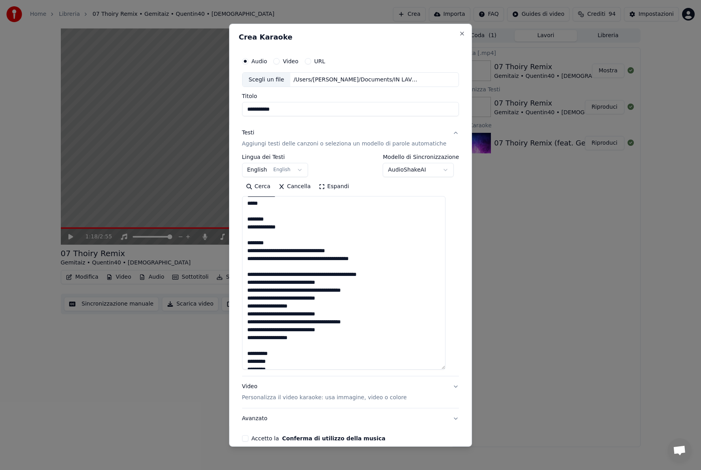
scroll to position [275, 0]
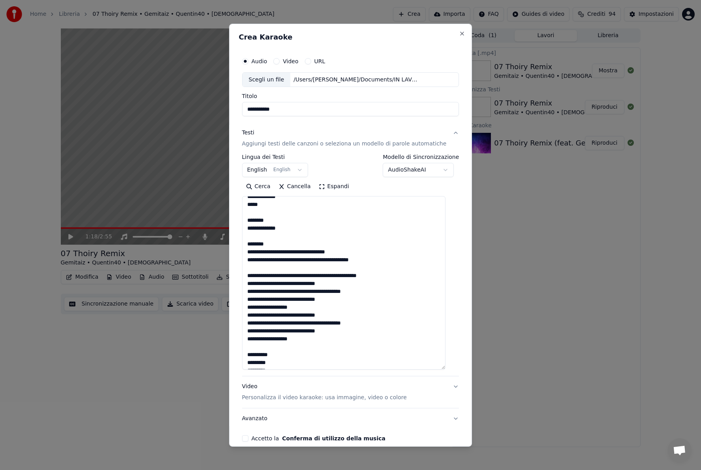
click at [277, 246] on textarea at bounding box center [343, 282] width 203 height 173
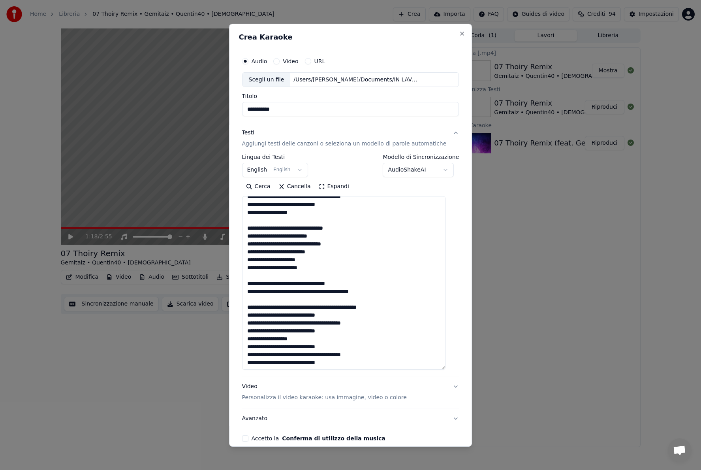
scroll to position [151, 0]
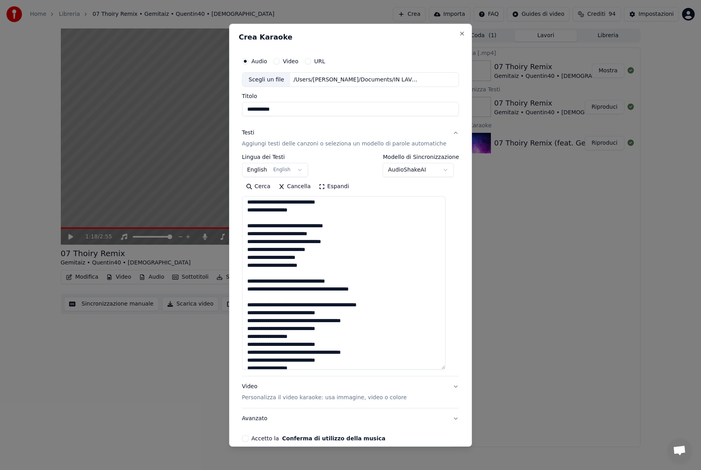
click at [276, 303] on textarea at bounding box center [343, 282] width 203 height 173
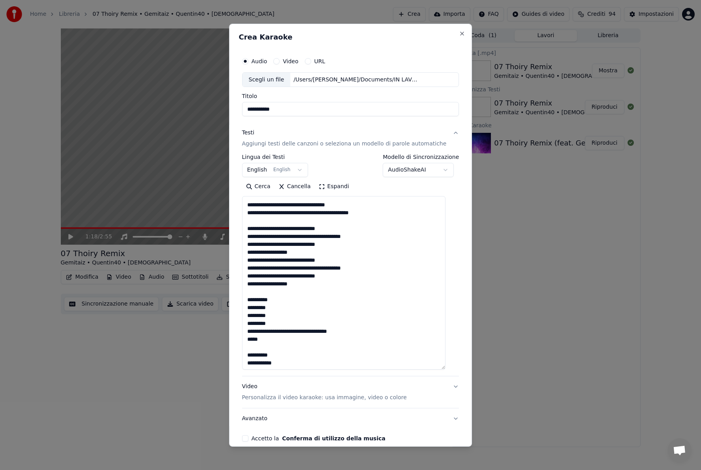
scroll to position [231, 0]
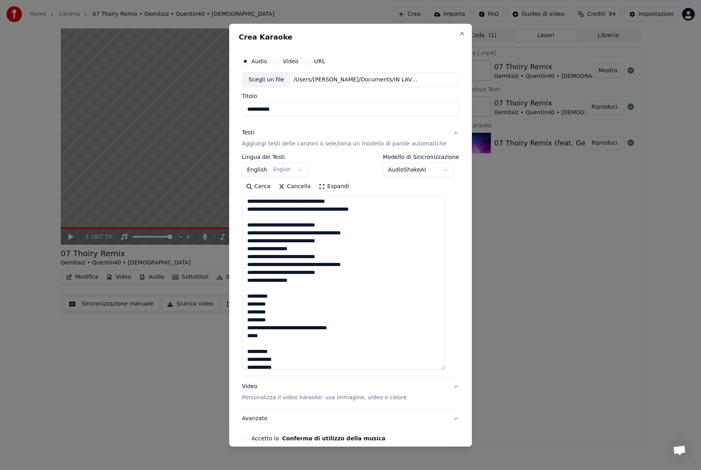
click at [262, 296] on textarea at bounding box center [343, 282] width 203 height 173
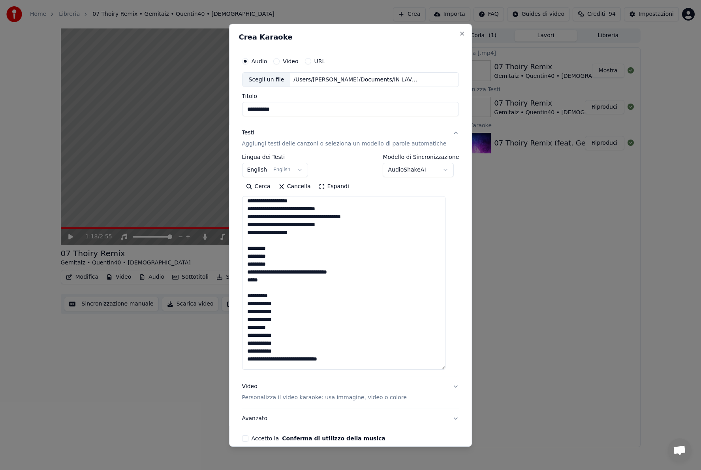
scroll to position [279, 0]
click at [266, 296] on textarea at bounding box center [343, 282] width 203 height 173
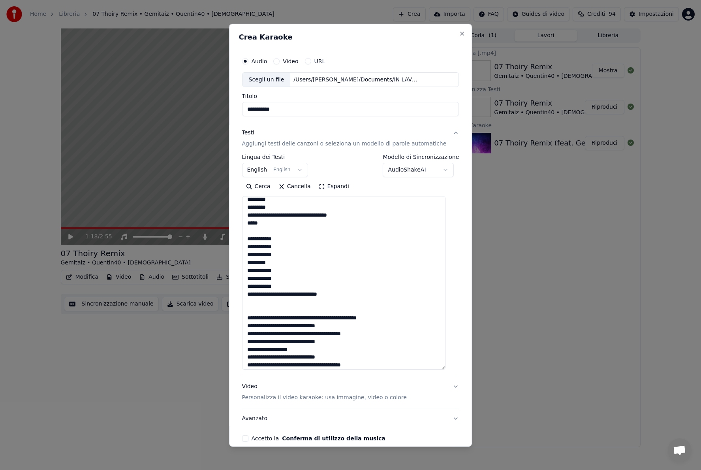
scroll to position [350, 0]
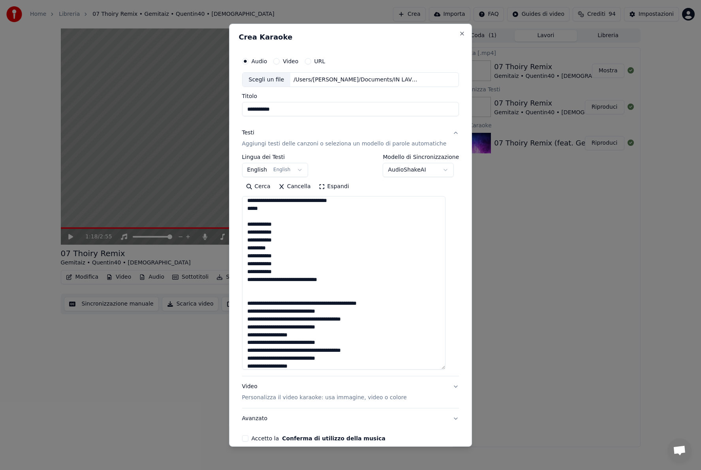
click at [273, 305] on textarea at bounding box center [343, 282] width 203 height 173
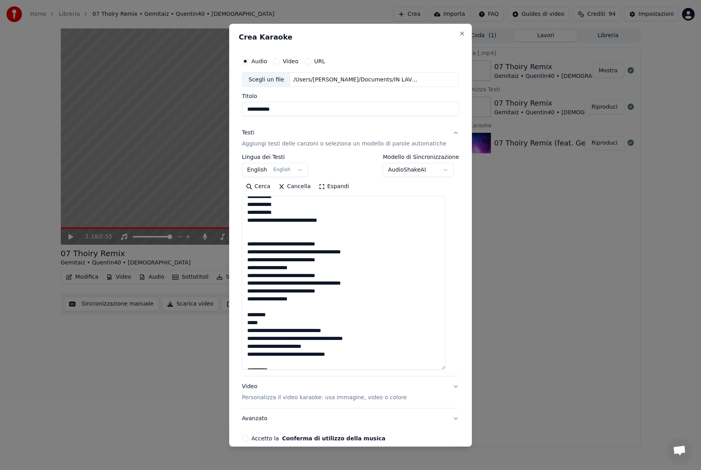
scroll to position [418, 0]
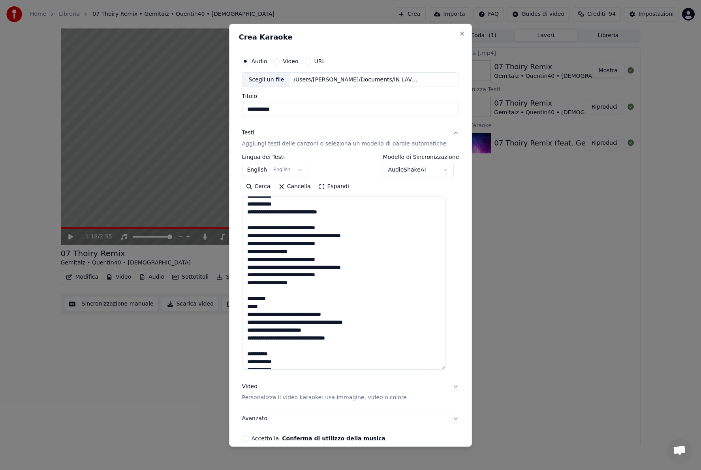
click at [267, 299] on textarea at bounding box center [343, 282] width 203 height 173
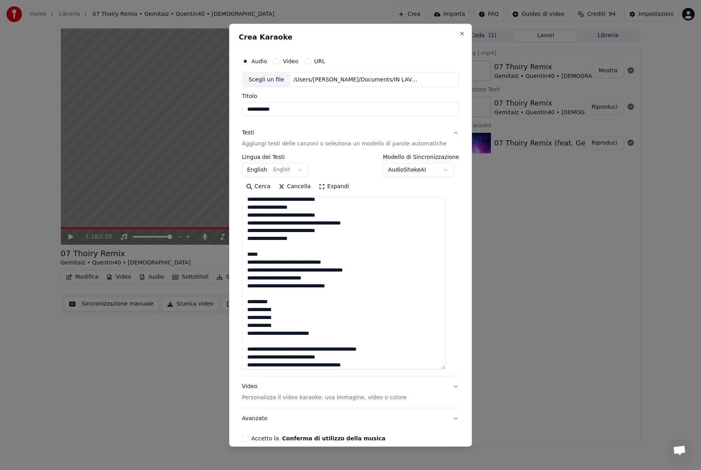
scroll to position [463, 0]
click at [268, 303] on textarea at bounding box center [343, 282] width 203 height 173
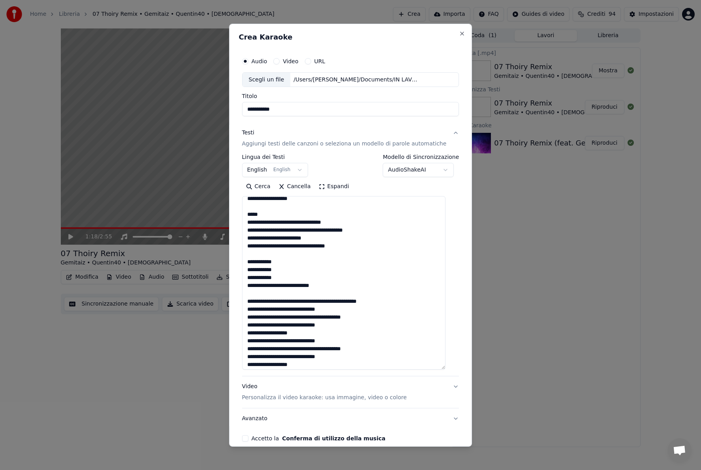
scroll to position [503, 0]
click at [273, 304] on textarea at bounding box center [343, 282] width 203 height 173
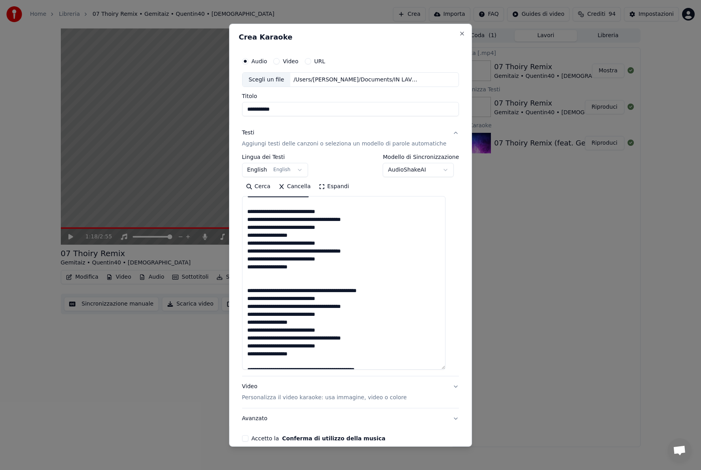
scroll to position [605, 0]
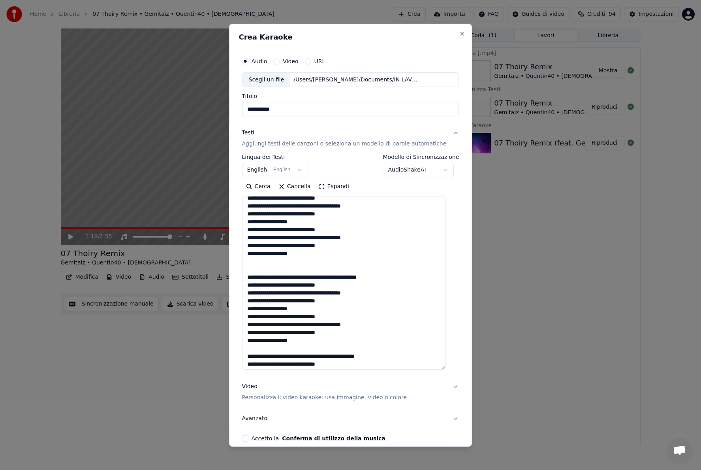
click at [282, 279] on textarea at bounding box center [343, 282] width 203 height 173
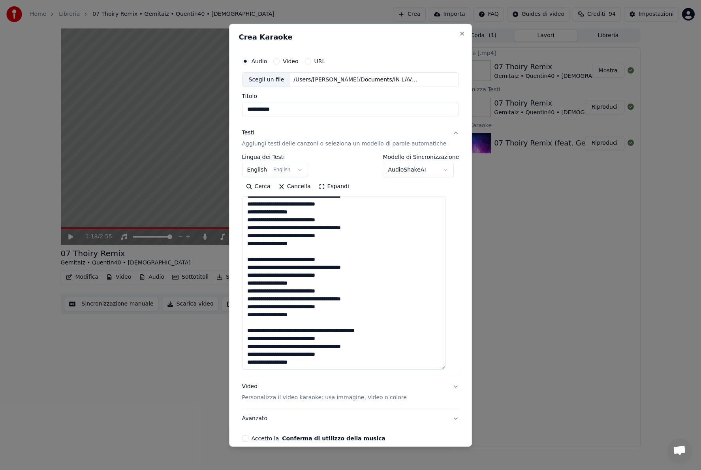
scroll to position [616, 0]
click at [279, 327] on textarea at bounding box center [343, 282] width 203 height 173
click at [279, 329] on textarea at bounding box center [343, 282] width 203 height 173
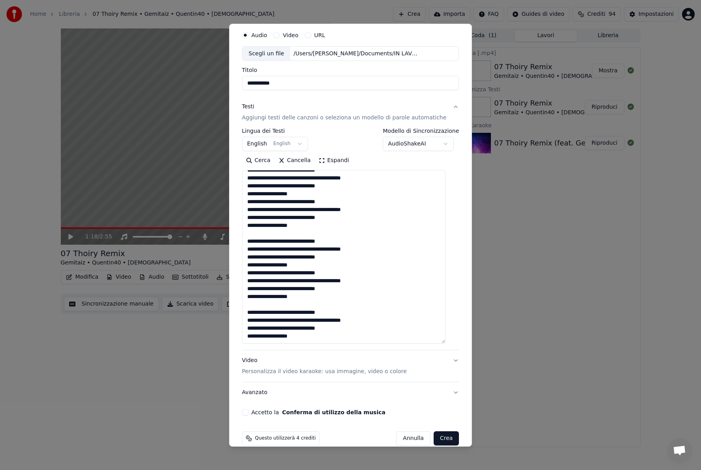
scroll to position [38, 0]
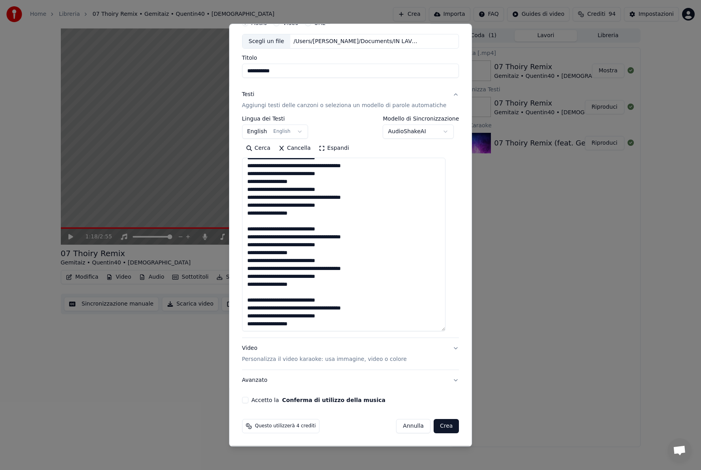
type textarea "**********"
click at [256, 362] on div "Accetto la Conferma di utilizzo della musica" at bounding box center [350, 400] width 217 height 6
click at [249, 362] on button "Accetto la Conferma di utilizzo della musica" at bounding box center [245, 400] width 6 height 6
click at [439, 362] on button "Crea" at bounding box center [446, 426] width 25 height 14
select select "**"
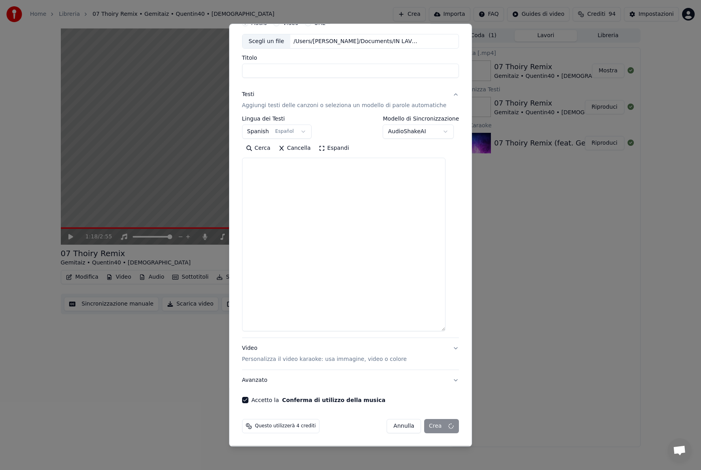
scroll to position [0, 0]
select select
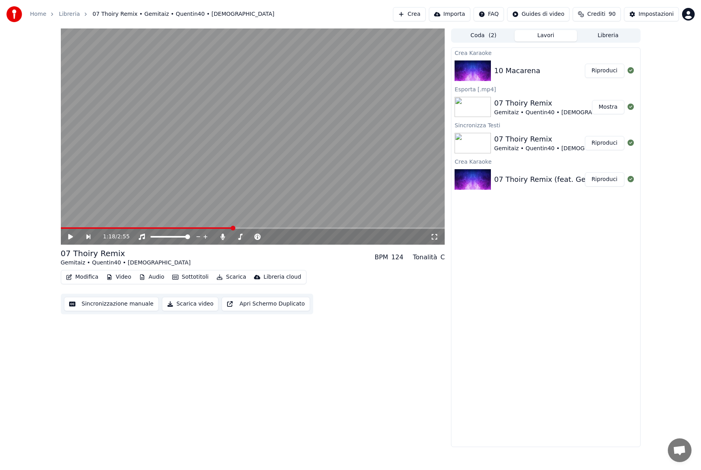
click at [597, 73] on button "Riproduci" at bounding box center [605, 71] width 40 height 14
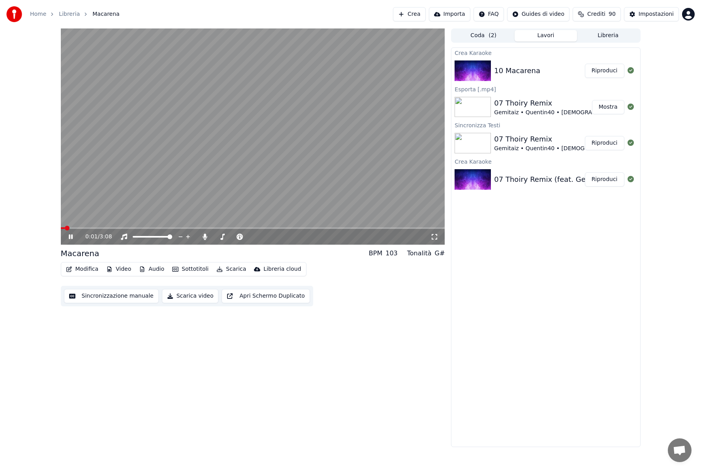
click at [230, 265] on button "Scarica" at bounding box center [231, 269] width 36 height 11
click at [175, 311] on div "0:03 / 3:08 Macarena BPM 103 Tonalità G# Modifica Video Audio Sottotitoli Scari…" at bounding box center [253, 237] width 384 height 418
click at [95, 228] on span at bounding box center [253, 228] width 384 height 2
click at [124, 226] on video at bounding box center [253, 136] width 384 height 216
click at [126, 226] on video at bounding box center [253, 136] width 384 height 216
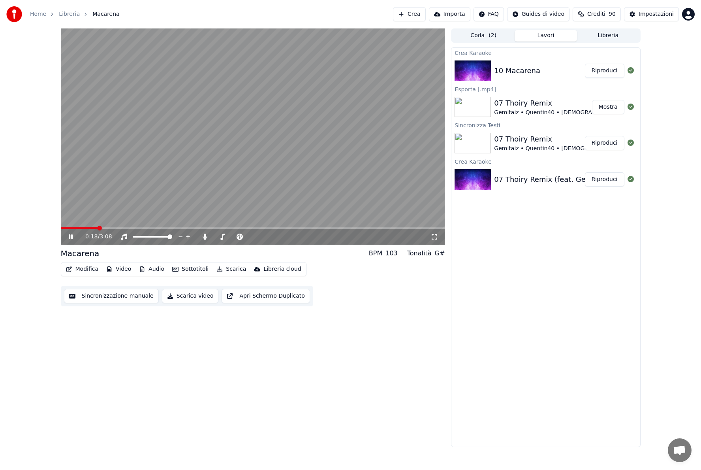
click at [130, 227] on span at bounding box center [253, 228] width 384 height 2
click at [166, 228] on span at bounding box center [253, 228] width 384 height 2
click at [188, 228] on span at bounding box center [253, 228] width 384 height 2
click at [101, 228] on span at bounding box center [124, 228] width 126 height 2
click at [115, 227] on span at bounding box center [253, 228] width 384 height 2
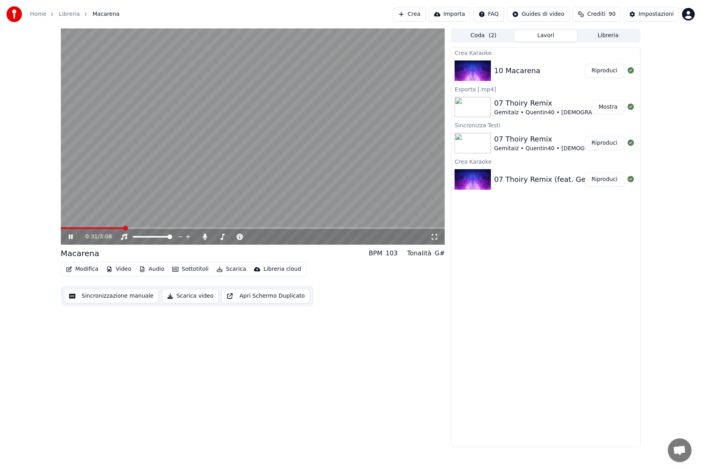
click at [123, 228] on span at bounding box center [253, 228] width 384 height 2
click at [87, 228] on span at bounding box center [74, 228] width 26 height 2
click at [79, 227] on span at bounding box center [70, 228] width 19 height 2
click at [92, 227] on span at bounding box center [253, 228] width 384 height 2
click at [99, 228] on span at bounding box center [253, 228] width 384 height 2
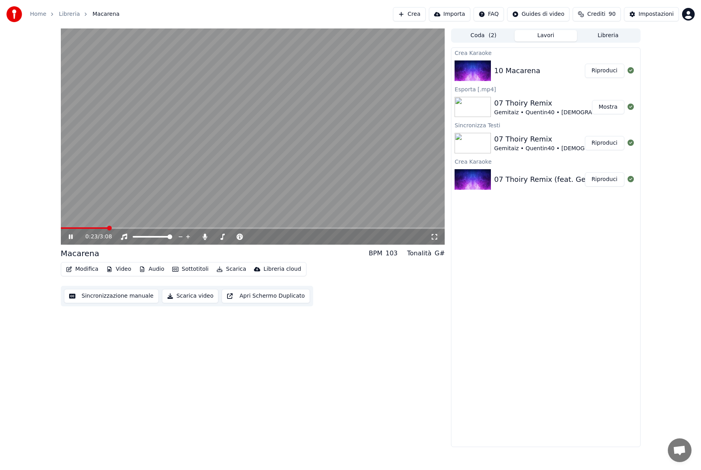
click at [108, 228] on span at bounding box center [253, 228] width 384 height 2
click at [192, 293] on button "Scarica video" at bounding box center [190, 296] width 57 height 14
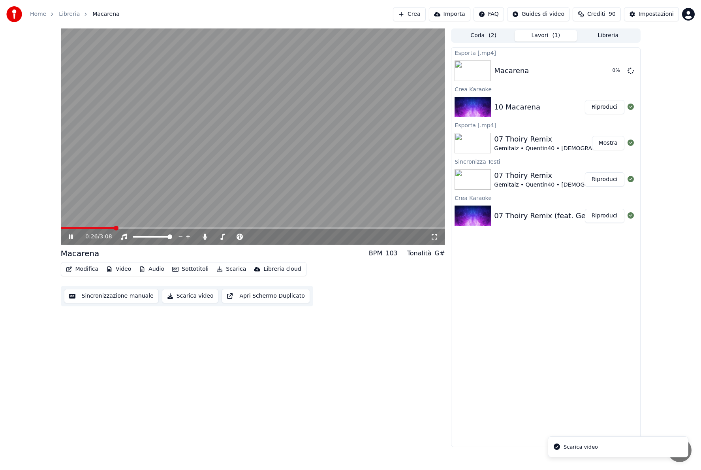
click at [170, 157] on video at bounding box center [253, 136] width 384 height 216
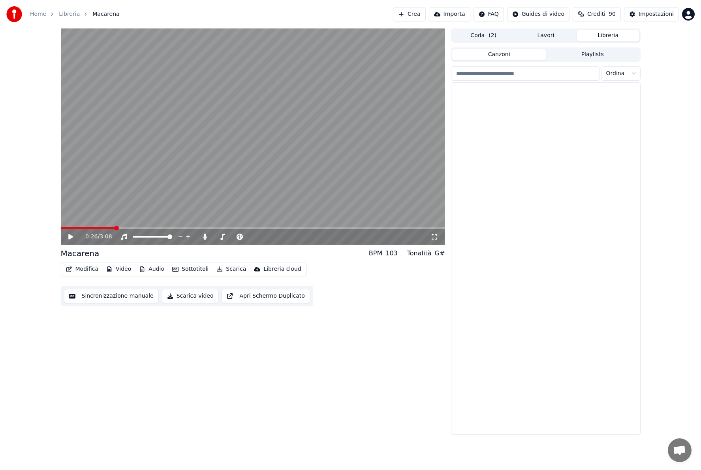
click at [597, 36] on button "Libreria" at bounding box center [608, 35] width 62 height 11
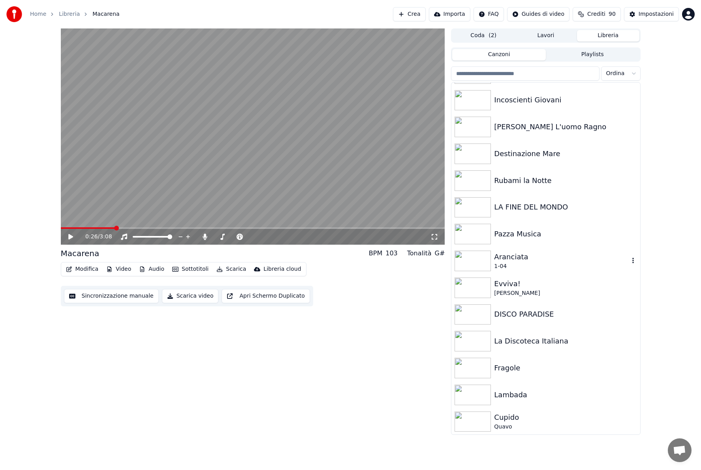
scroll to position [641, 0]
click at [524, 237] on div "Pazza Musica" at bounding box center [561, 233] width 135 height 11
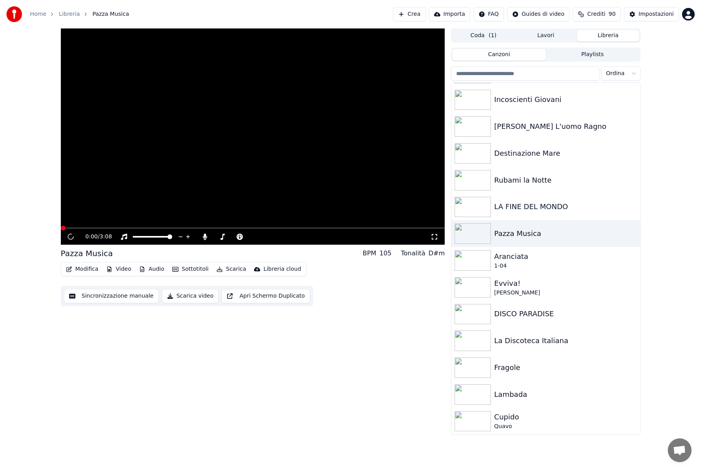
click at [180, 210] on video at bounding box center [253, 136] width 384 height 216
click at [257, 190] on video at bounding box center [253, 136] width 384 height 216
click at [222, 211] on video at bounding box center [253, 136] width 384 height 216
click at [179, 167] on video at bounding box center [253, 136] width 384 height 216
click at [494, 34] on span "( 1 )" at bounding box center [493, 36] width 8 height 8
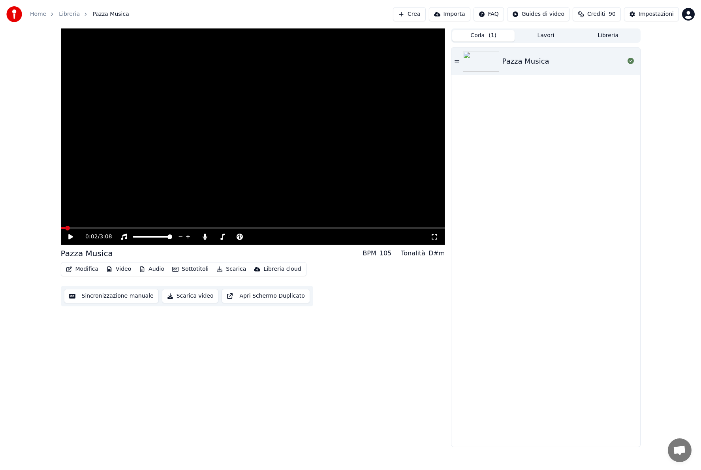
click at [558, 33] on button "Lavori" at bounding box center [546, 35] width 62 height 11
click at [469, 34] on button "Coda ( 1 )" at bounding box center [483, 35] width 62 height 11
click at [522, 62] on div "Pazza Musica" at bounding box center [526, 61] width 47 height 11
click at [597, 62] on div at bounding box center [631, 61] width 13 height 9
click at [597, 63] on icon at bounding box center [631, 61] width 6 height 6
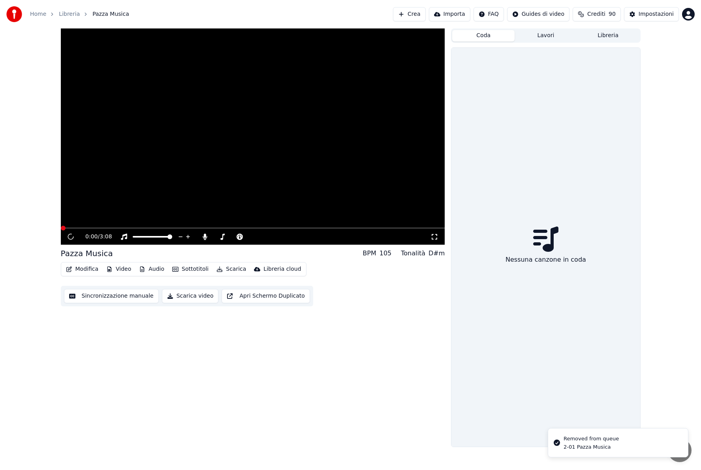
click at [409, 15] on button "Crea" at bounding box center [409, 14] width 32 height 14
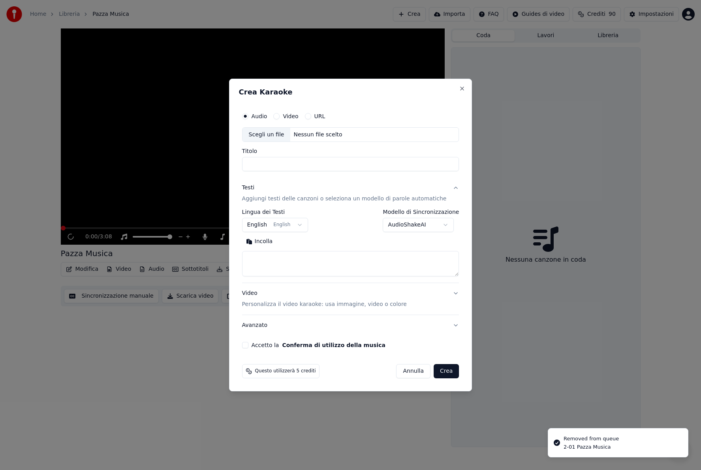
click at [268, 136] on div "Scegli un file" at bounding box center [267, 135] width 48 height 14
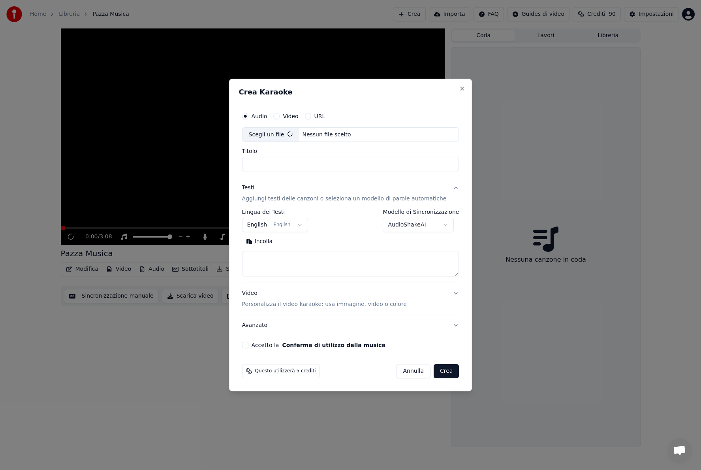
type input "**********"
click at [266, 264] on textarea at bounding box center [350, 263] width 217 height 25
paste textarea "**********"
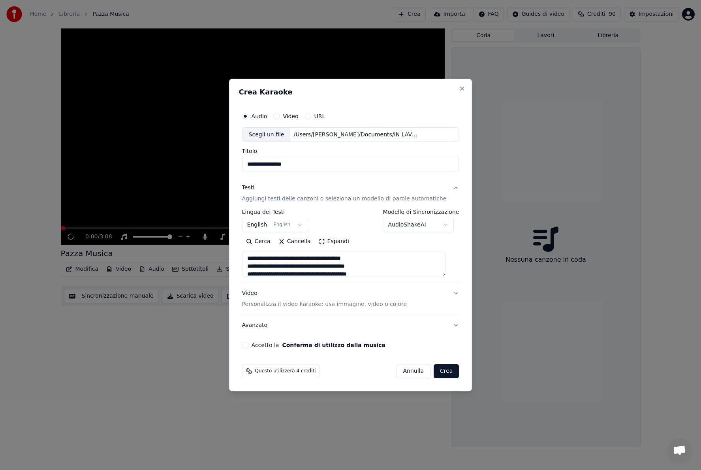
scroll to position [310, 0]
type textarea "**********"
drag, startPoint x: 249, startPoint y: 347, endPoint x: 254, endPoint y: 347, distance: 5.6
click at [249, 347] on button "Accetto la Conferma di utilizzo della musica" at bounding box center [245, 345] width 6 height 6
click at [437, 362] on button "Crea" at bounding box center [446, 371] width 25 height 14
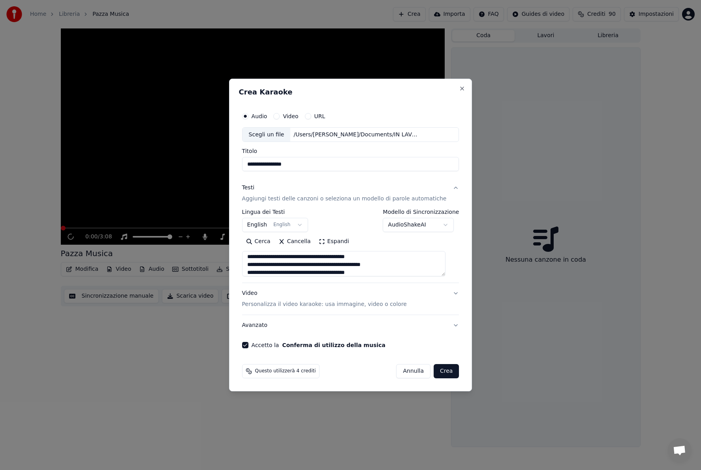
select select "**"
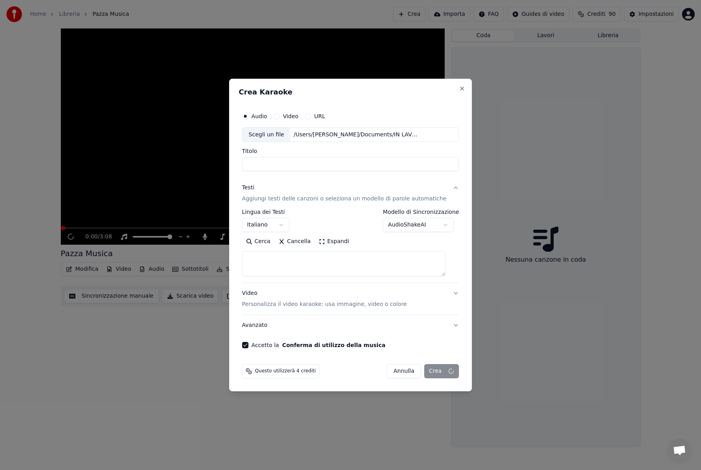
scroll to position [0, 0]
select select
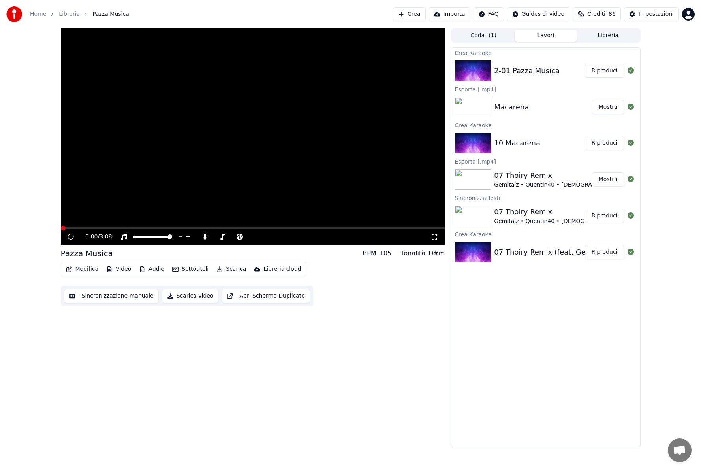
click at [597, 70] on button "Riproduci" at bounding box center [605, 71] width 40 height 14
click at [597, 71] on button "Riproduci" at bounding box center [605, 71] width 40 height 14
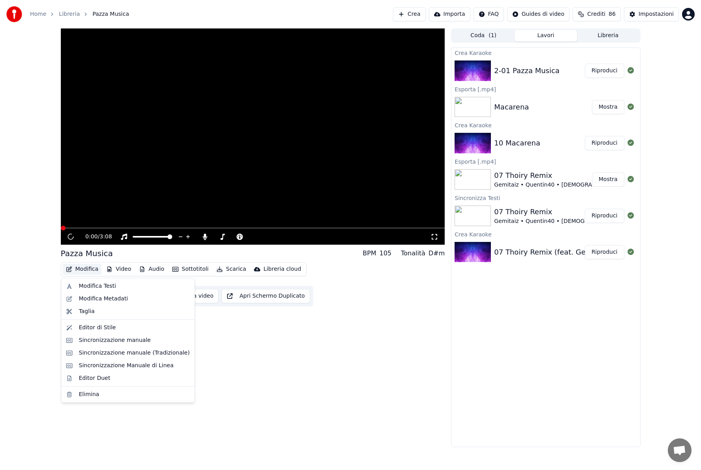
click at [82, 268] on button "Modifica" at bounding box center [82, 269] width 39 height 11
click at [96, 327] on div "Editor di Stile" at bounding box center [97, 328] width 37 height 8
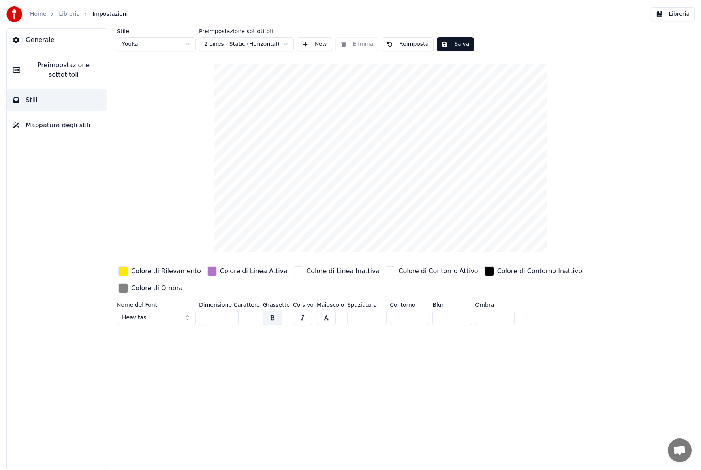
click at [71, 15] on link "Libreria" at bounding box center [69, 14] width 21 height 8
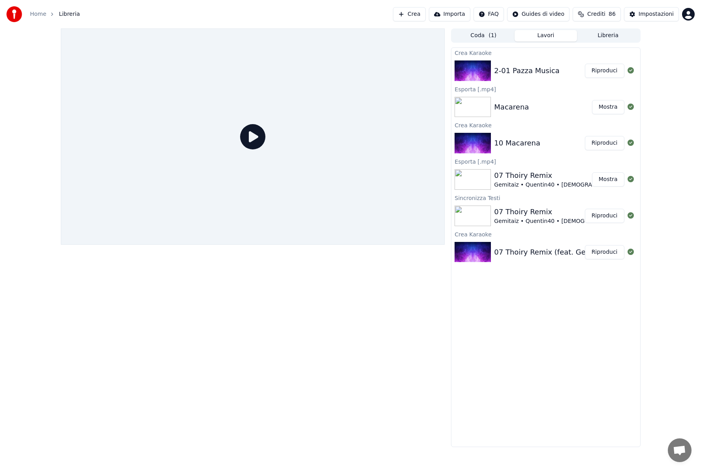
click at [597, 71] on button "Riproduci" at bounding box center [605, 71] width 40 height 14
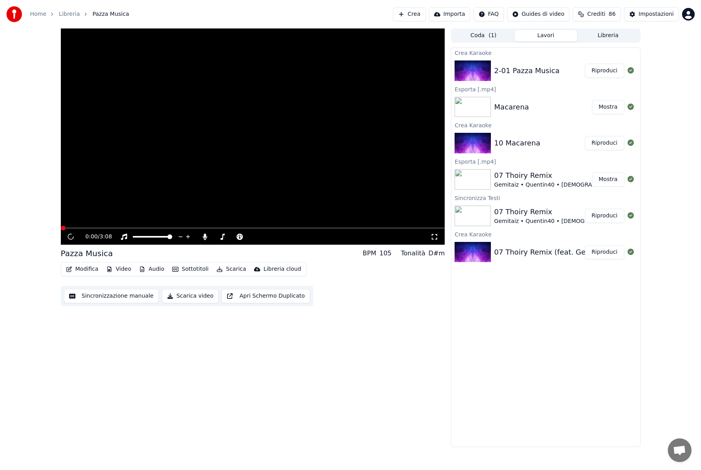
click at [88, 269] on button "Modifica" at bounding box center [82, 269] width 39 height 11
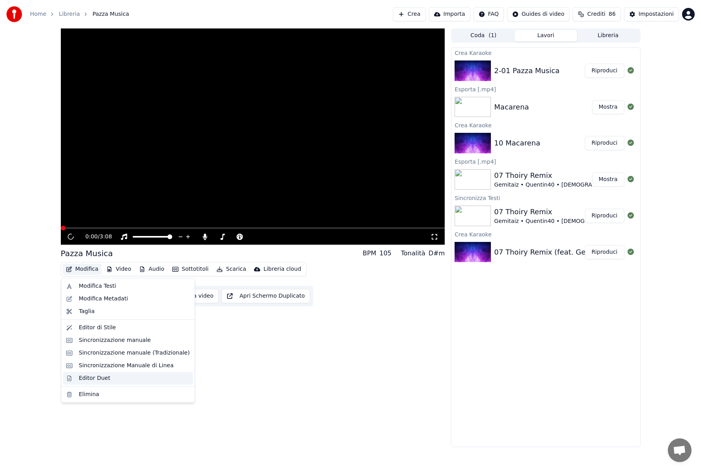
click at [107, 362] on div "Editor Duet" at bounding box center [95, 378] width 32 height 8
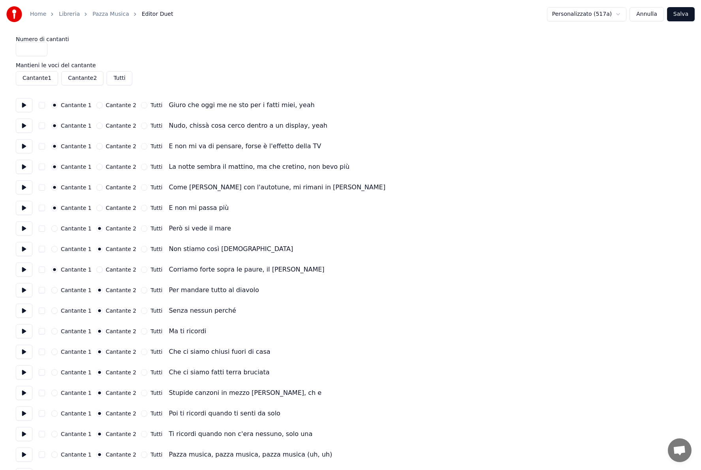
click at [99, 106] on button "Cantante 2" at bounding box center [99, 105] width 6 height 6
click at [77, 78] on button "Cantante 2" at bounding box center [82, 78] width 42 height 14
click at [77, 79] on button "Cantante 2" at bounding box center [82, 78] width 42 height 14
click at [98, 104] on circle "button" at bounding box center [99, 105] width 3 height 3
click at [50, 102] on div "Cantante 1 Cantante 2 Tutti Giuro che oggi me ne sto per i fatti miei, yeah" at bounding box center [351, 105] width 670 height 14
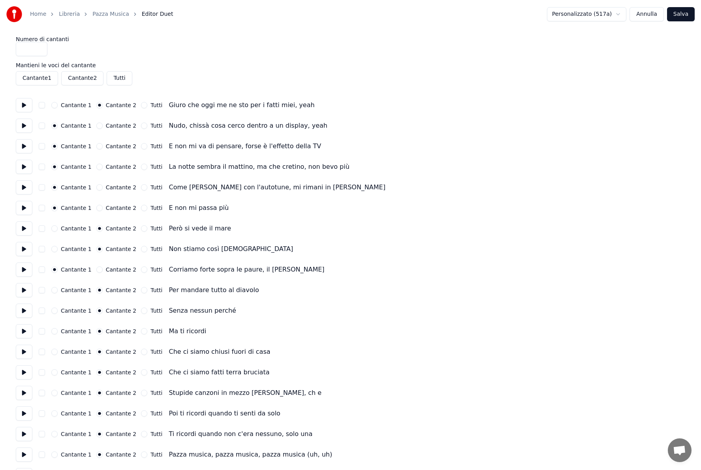
click at [55, 104] on button "Cantante 1" at bounding box center [54, 105] width 6 height 6
click at [81, 81] on button "Cantante 2" at bounding box center [82, 78] width 42 height 14
click at [81, 77] on button "Cantante 2" at bounding box center [82, 78] width 42 height 14
click at [23, 232] on button at bounding box center [24, 228] width 17 height 14
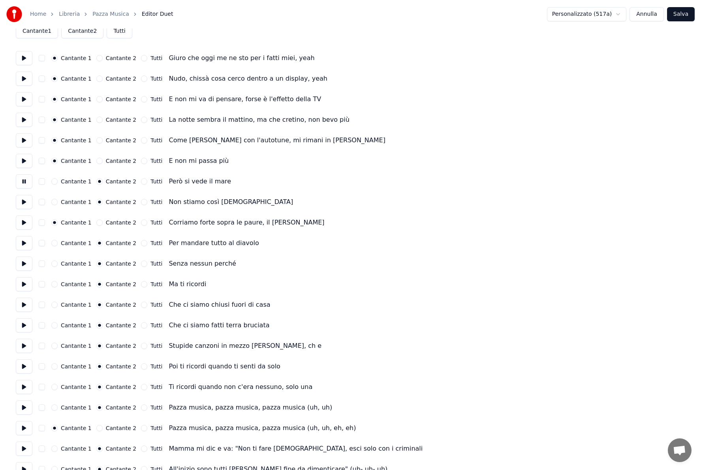
scroll to position [49, 0]
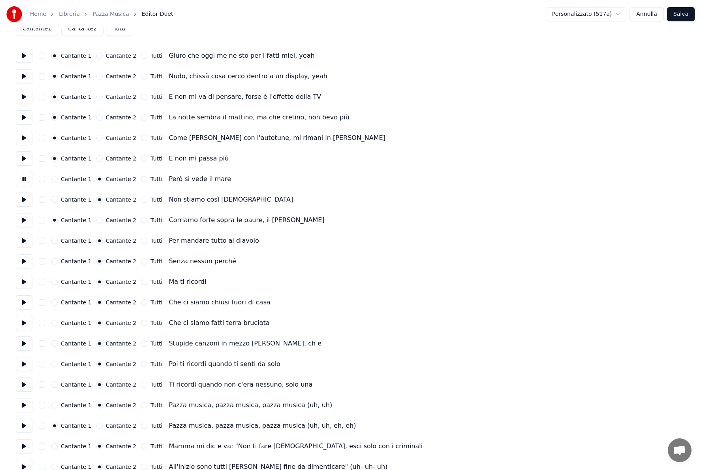
click at [112, 17] on link "Pazza Musica" at bounding box center [110, 14] width 37 height 8
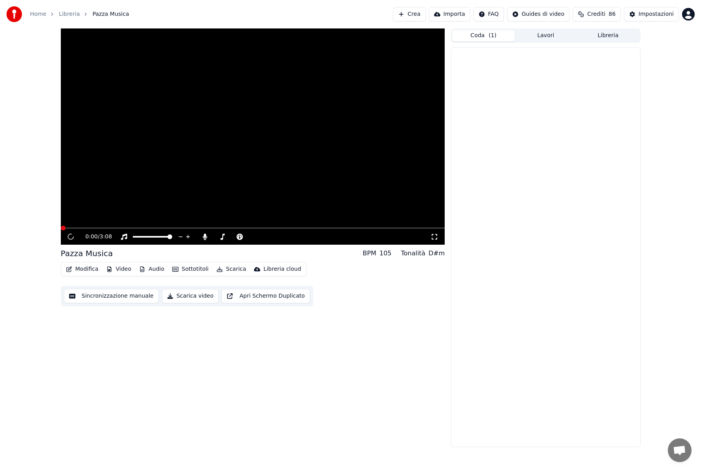
click at [471, 34] on button "Coda ( 1 )" at bounding box center [483, 35] width 62 height 11
click at [551, 35] on button "Lavori" at bounding box center [546, 35] width 62 height 11
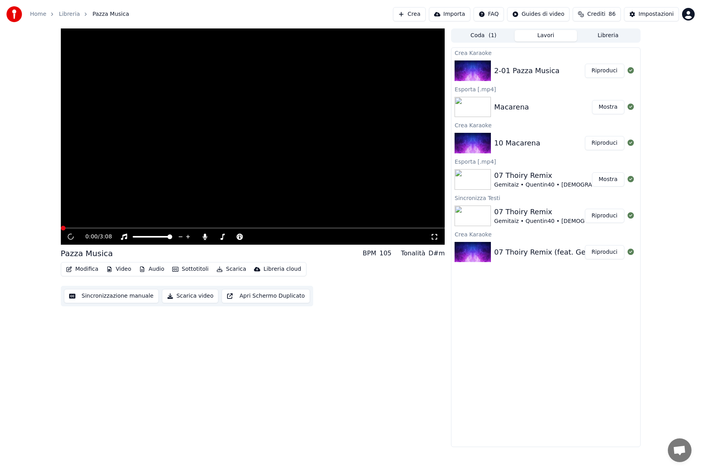
click at [597, 73] on button "Riproduci" at bounding box center [605, 71] width 40 height 14
click at [218, 214] on video at bounding box center [253, 136] width 384 height 216
click at [597, 107] on button "Mostra" at bounding box center [608, 107] width 32 height 14
click at [597, 138] on button "Riproduci" at bounding box center [605, 143] width 40 height 14
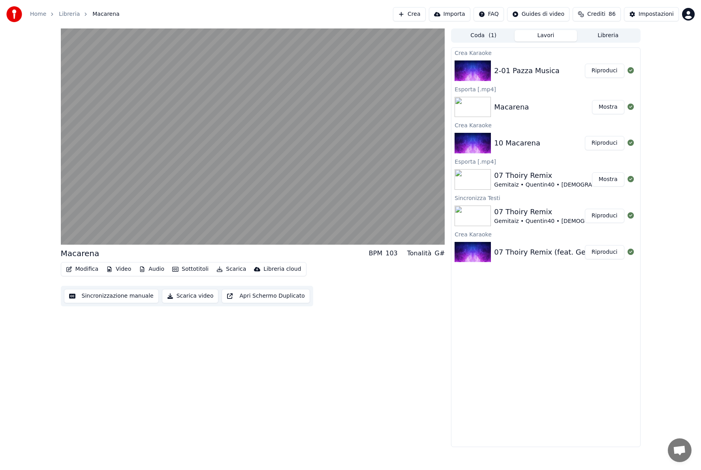
click at [597, 70] on button "Riproduci" at bounding box center [605, 71] width 40 height 14
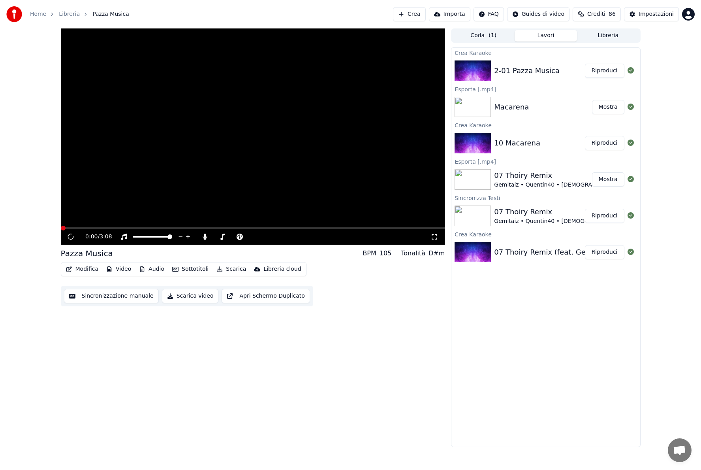
drag, startPoint x: 96, startPoint y: 226, endPoint x: 170, endPoint y: 202, distance: 78.5
click at [97, 227] on video at bounding box center [253, 136] width 384 height 216
drag, startPoint x: 230, startPoint y: 166, endPoint x: 239, endPoint y: 162, distance: 9.7
click at [230, 166] on video at bounding box center [253, 136] width 384 height 216
click at [300, 150] on video at bounding box center [253, 136] width 384 height 216
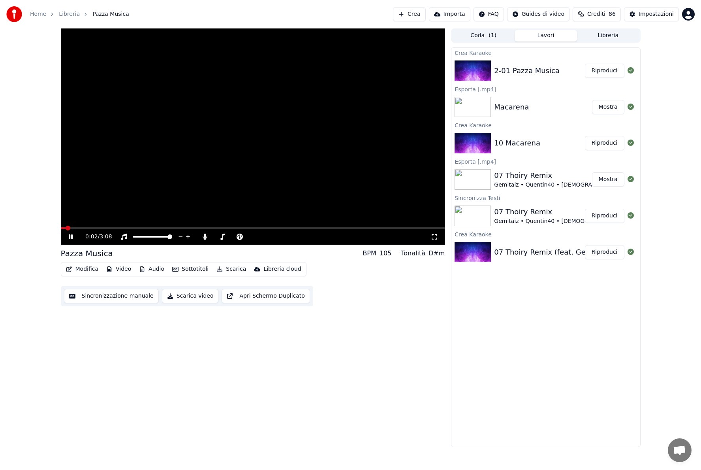
click at [597, 67] on button "Riproduci" at bounding box center [605, 71] width 40 height 14
click at [597, 70] on button "Riproduci" at bounding box center [605, 71] width 40 height 14
click at [185, 297] on button "Scarica video" at bounding box center [190, 296] width 57 height 14
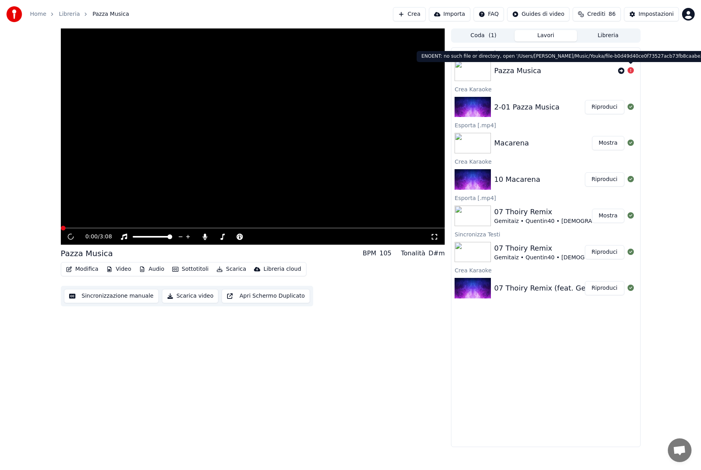
click at [597, 71] on icon at bounding box center [631, 70] width 6 height 6
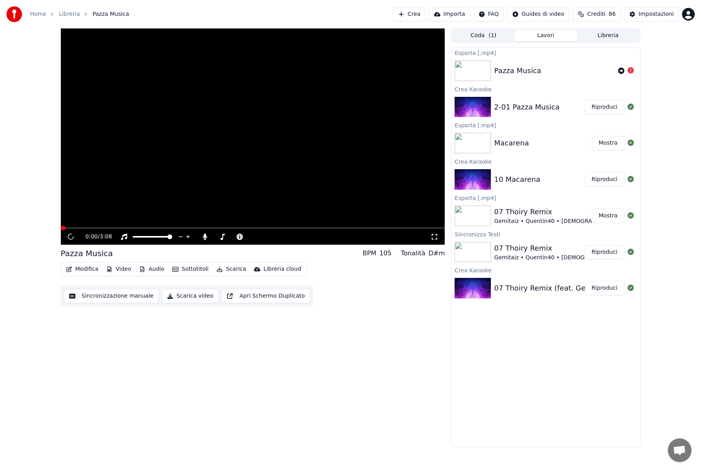
click at [212, 154] on video at bounding box center [253, 136] width 384 height 216
click at [232, 154] on video at bounding box center [253, 136] width 384 height 216
click at [597, 111] on button "Riproduci" at bounding box center [605, 107] width 40 height 14
click at [597, 109] on button "Riproduci" at bounding box center [605, 107] width 40 height 14
click at [597, 107] on button "Riproduci" at bounding box center [605, 107] width 40 height 14
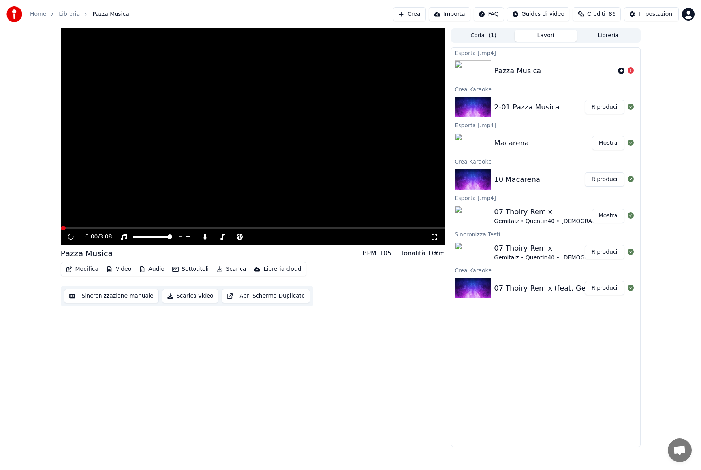
click at [597, 107] on button "Riproduci" at bounding box center [605, 107] width 40 height 14
click at [597, 13] on span "Crediti" at bounding box center [597, 14] width 18 height 8
click at [597, 15] on span "Crediti" at bounding box center [597, 14] width 18 height 8
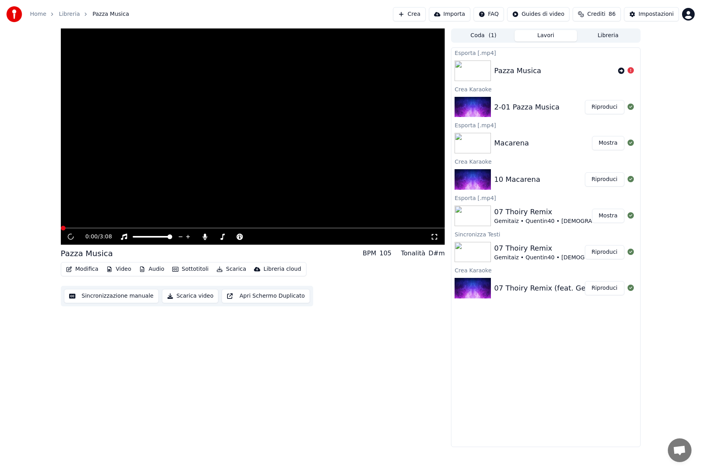
click at [597, 15] on span "Crediti" at bounding box center [597, 14] width 18 height 8
click at [239, 157] on video at bounding box center [253, 136] width 384 height 216
click at [290, 150] on video at bounding box center [253, 136] width 384 height 216
click at [415, 16] on button "Crea" at bounding box center [409, 14] width 32 height 14
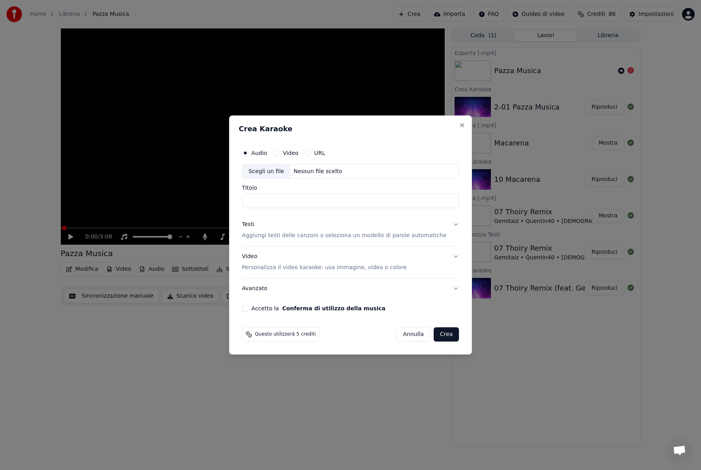
click at [280, 152] on button "Video" at bounding box center [276, 153] width 6 height 6
click at [277, 173] on div "Scegli un file" at bounding box center [267, 171] width 48 height 14
type input "**********"
click at [296, 236] on p "Aggiungi testi delle canzoni o seleziona un modello di parole automatiche" at bounding box center [344, 236] width 205 height 8
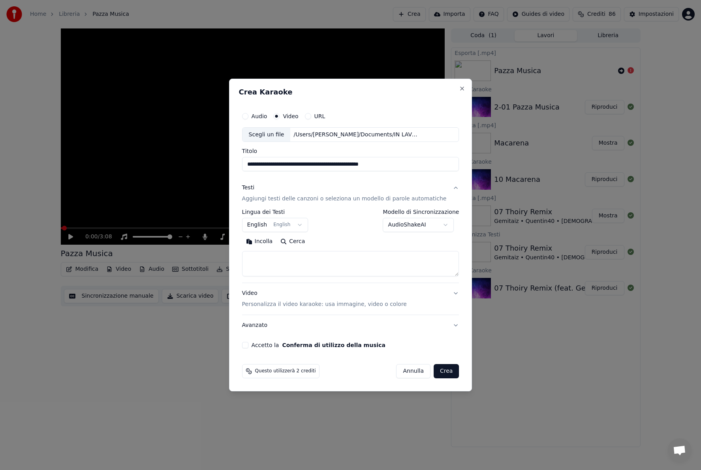
click at [431, 224] on body "**********" at bounding box center [350, 235] width 701 height 470
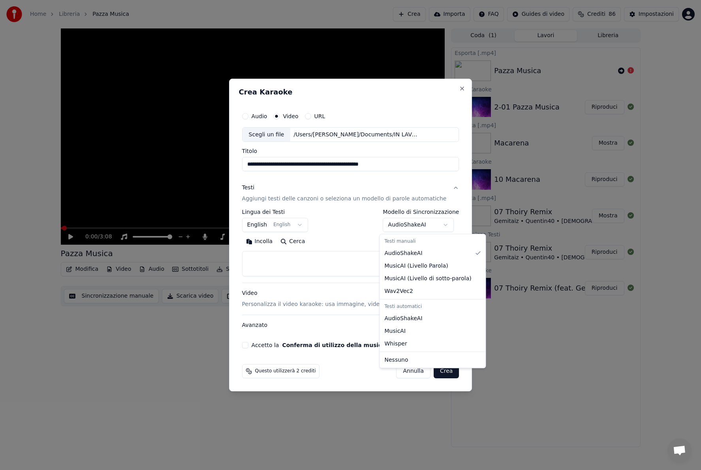
select select "**********"
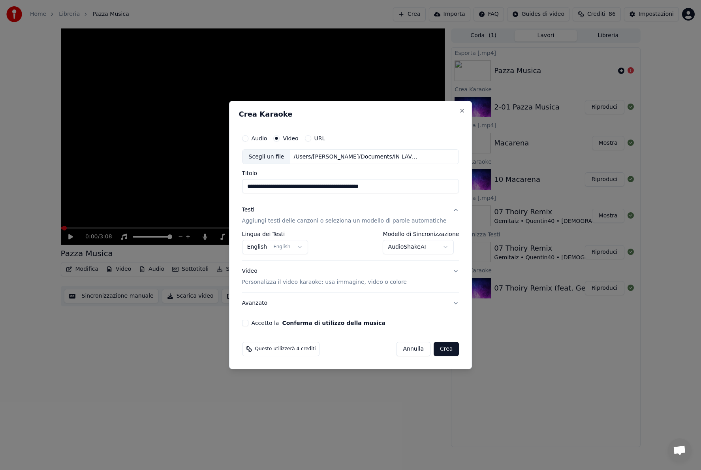
click at [264, 244] on body "**********" at bounding box center [350, 235] width 701 height 470
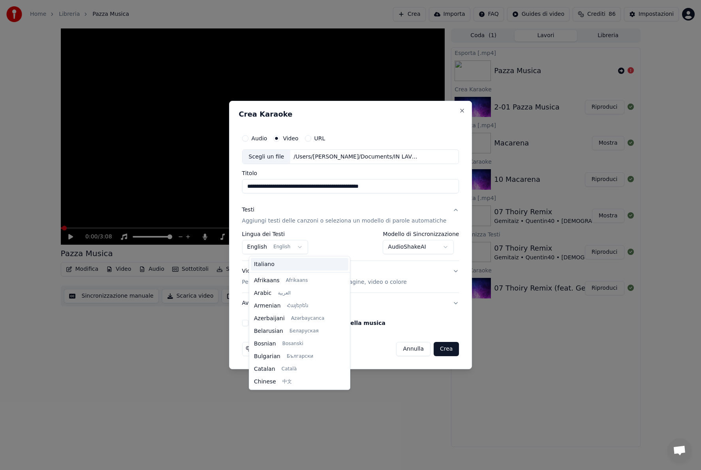
scroll to position [63, 0]
select select "**"
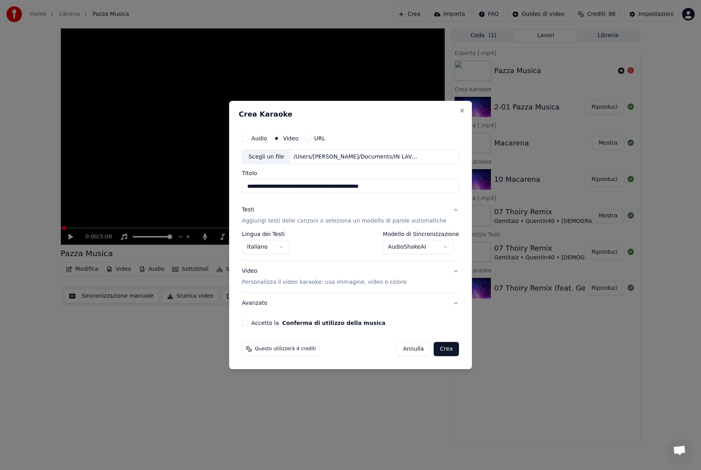
click at [249, 324] on button "Accetto la Conferma di utilizzo della musica" at bounding box center [245, 323] width 6 height 6
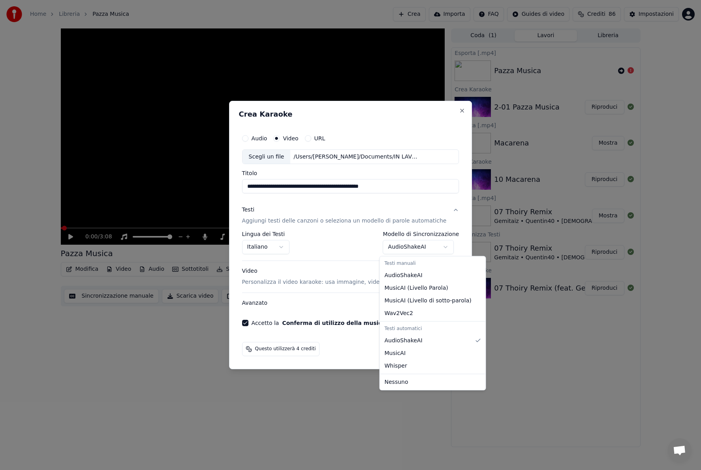
click at [407, 246] on body "**********" at bounding box center [350, 235] width 701 height 470
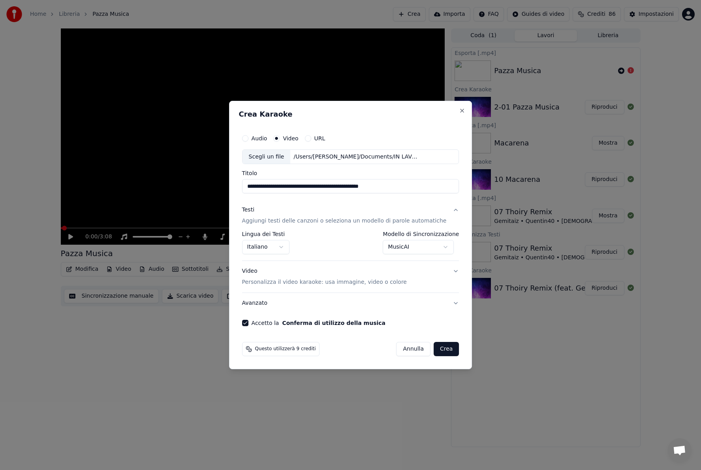
click at [412, 245] on body "**********" at bounding box center [350, 235] width 701 height 470
click at [437, 350] on button "Crea" at bounding box center [446, 349] width 25 height 14
select select "**********"
select select
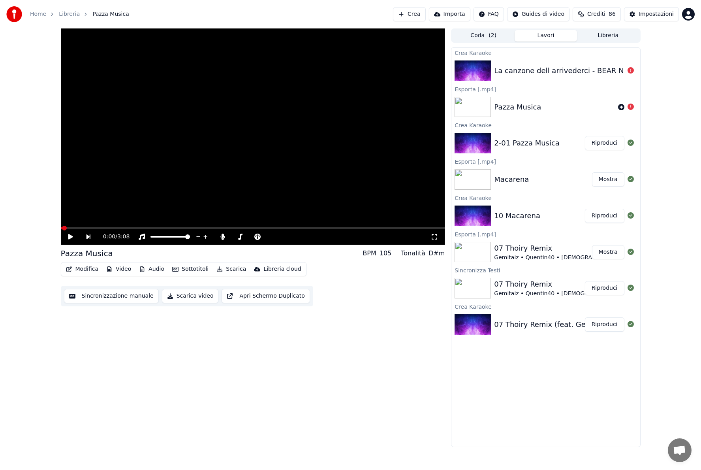
click at [597, 65] on div "La canzone dell arrivederci - BEAR NELLA GRANDE CASA BLU" at bounding box center [546, 70] width 188 height 27
click at [580, 75] on div "La canzone dell arrivederci - BEAR NELLA GRANDE CASA BLU" at bounding box center [602, 70] width 217 height 11
click at [578, 76] on div "La canzone dell arrivederci - BEAR NELLA GRANDE CASA BLU" at bounding box center [546, 70] width 188 height 27
click at [597, 71] on div "La canzone dell arrivederci - BEAR NELLA GRANDE CASA BLU" at bounding box center [602, 70] width 217 height 11
click at [597, 14] on span "86" at bounding box center [612, 14] width 7 height 8
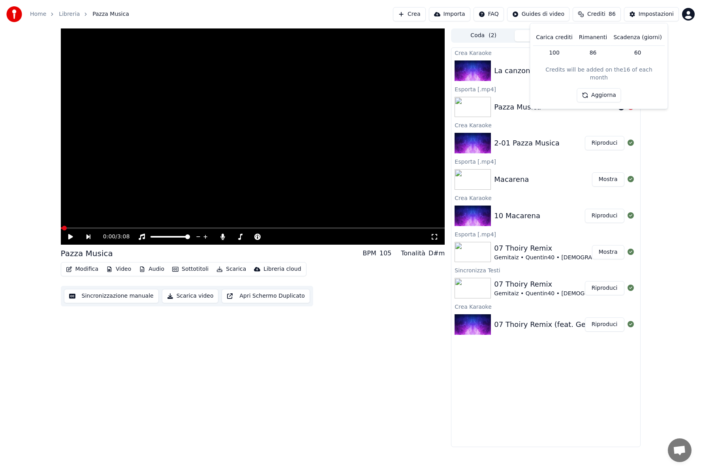
click at [597, 15] on span "Crediti" at bounding box center [597, 14] width 18 height 8
click at [597, 13] on span "Crediti" at bounding box center [597, 14] width 18 height 8
click at [597, 88] on button "Aggiorna" at bounding box center [599, 95] width 45 height 14
click at [597, 22] on div "Home Libreria Pazza Musica Crea Importa FAQ Guides di video Crediti 86 Impostaz…" at bounding box center [350, 14] width 701 height 28
click at [564, 61] on div "La canzone dell arrivederci - BEAR NELLA GRANDE CASA BLU" at bounding box center [546, 70] width 188 height 27
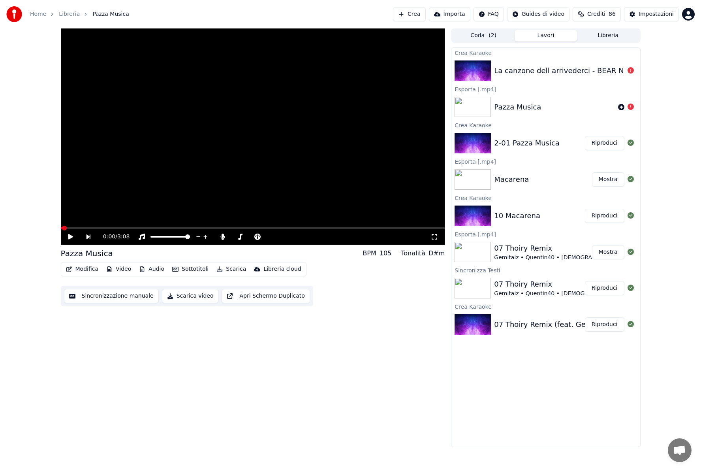
click at [554, 74] on div "La canzone dell arrivederci - BEAR NELLA GRANDE CASA BLU" at bounding box center [602, 70] width 217 height 11
click at [552, 74] on div "La canzone dell arrivederci - BEAR NELLA GRANDE CASA BLU" at bounding box center [602, 70] width 217 height 11
click at [527, 72] on div "La canzone dell arrivederci - BEAR NELLA GRANDE CASA BLU" at bounding box center [602, 70] width 217 height 11
click at [565, 105] on div "Pazza Musica" at bounding box center [554, 107] width 121 height 11
click at [419, 11] on button "Crea" at bounding box center [409, 14] width 32 height 14
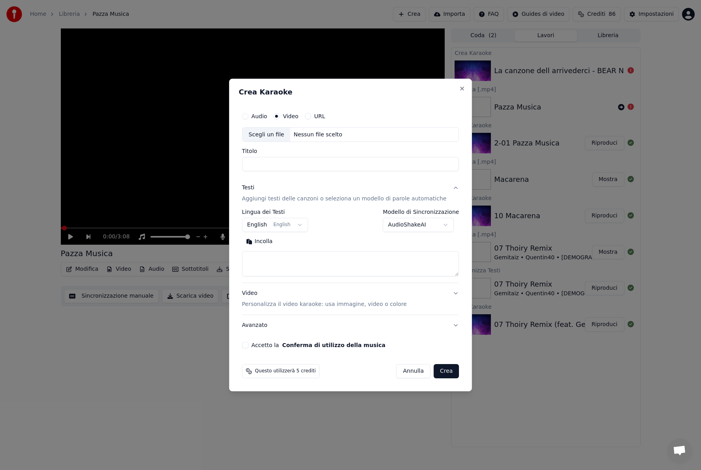
click at [249, 116] on button "Audio" at bounding box center [245, 116] width 6 height 6
click at [262, 133] on div "Scegli un file" at bounding box center [267, 135] width 48 height 14
type input "**********"
click at [280, 250] on div "Incolla Cerca" at bounding box center [350, 256] width 217 height 41
click at [280, 262] on textarea at bounding box center [350, 263] width 217 height 25
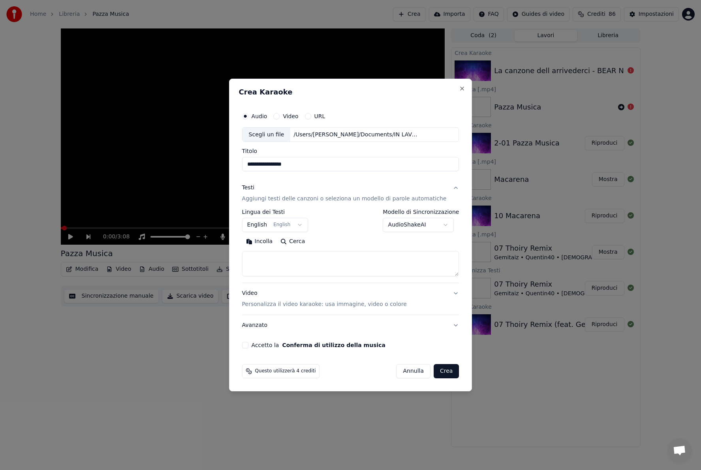
paste textarea "**********"
type textarea "**********"
click at [249, 347] on button "Accetto la Conferma di utilizzo della musica" at bounding box center [245, 345] width 6 height 6
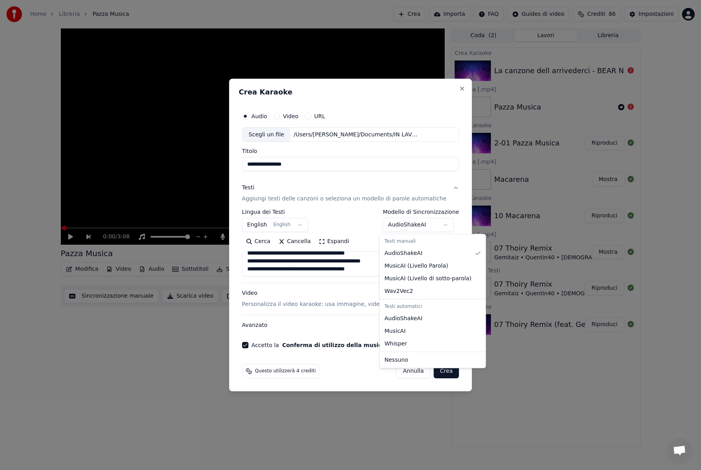
click at [420, 226] on body "**********" at bounding box center [350, 235] width 701 height 470
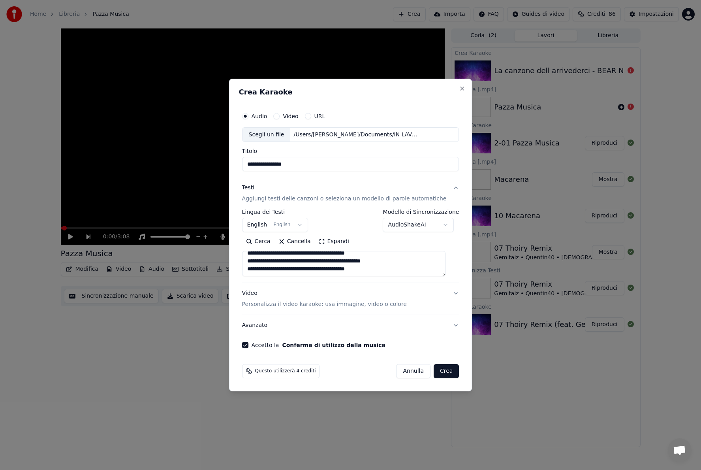
click at [437, 362] on button "Crea" at bounding box center [446, 371] width 25 height 14
select select "**"
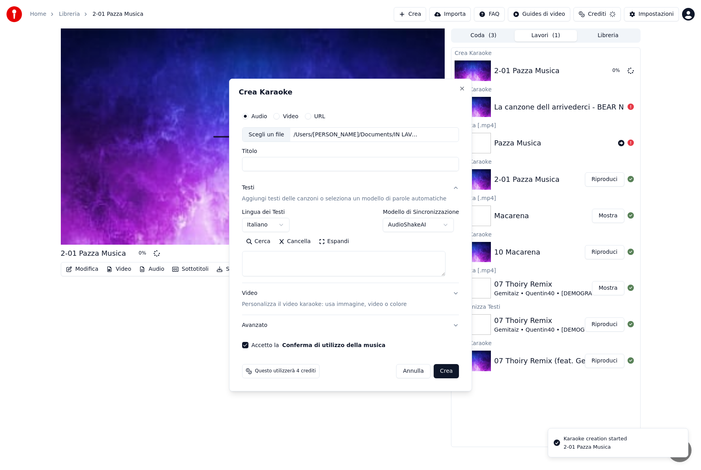
scroll to position [0, 0]
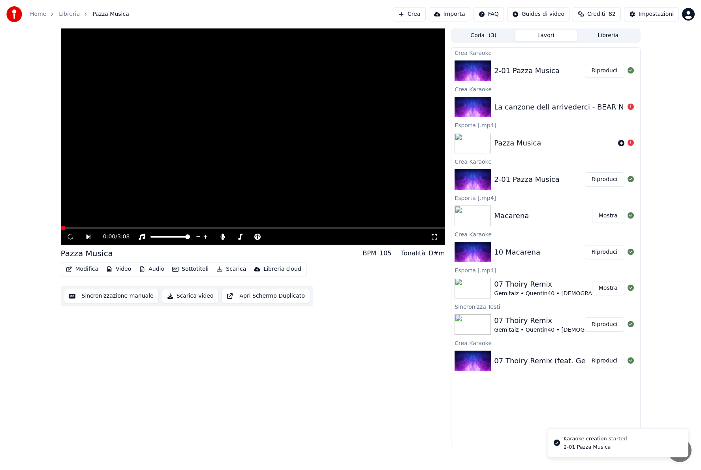
click at [597, 72] on button "Riproduci" at bounding box center [605, 71] width 40 height 14
click at [597, 70] on button "Riproduci" at bounding box center [605, 71] width 40 height 14
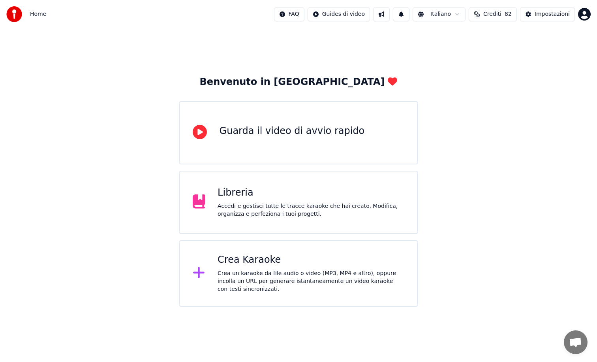
click at [285, 211] on div "Accedi e gestisci tutte le tracce karaoke che hai creato. Modifica, organizza e…" at bounding box center [311, 210] width 187 height 16
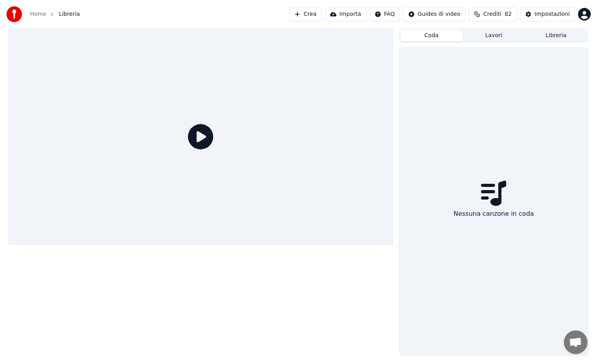
click at [430, 35] on button "Coda" at bounding box center [432, 35] width 62 height 11
click at [492, 36] on button "Lavori" at bounding box center [494, 35] width 62 height 11
click at [544, 34] on button "Libreria" at bounding box center [556, 35] width 62 height 11
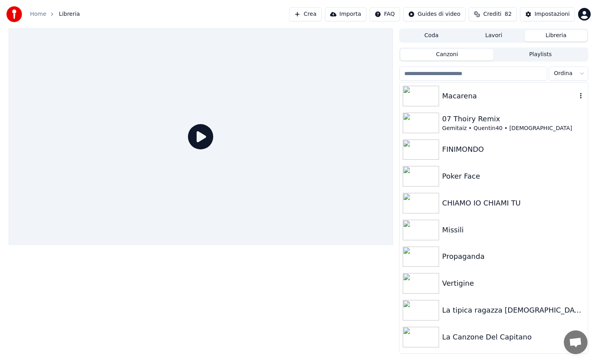
click at [528, 95] on div "Macarena" at bounding box center [510, 95] width 135 height 11
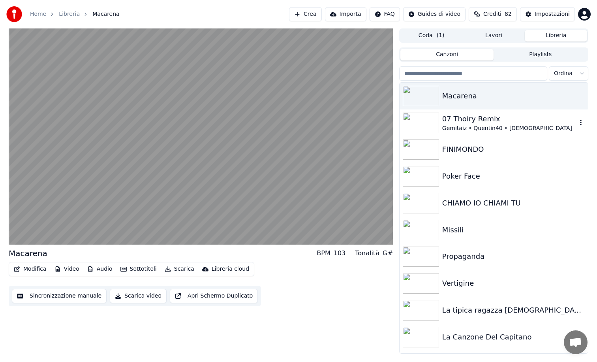
click at [496, 117] on div "07 Thoiry Remix" at bounding box center [510, 118] width 135 height 11
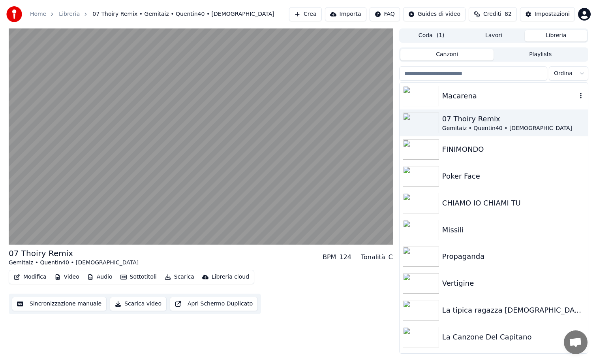
drag, startPoint x: 465, startPoint y: 97, endPoint x: 311, endPoint y: 106, distance: 154.7
click at [465, 97] on div "Macarena" at bounding box center [510, 95] width 135 height 11
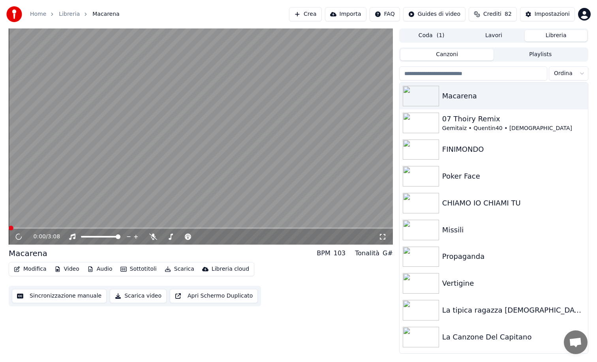
click at [182, 107] on video at bounding box center [201, 136] width 384 height 216
click at [264, 142] on video at bounding box center [201, 136] width 384 height 216
click at [309, 15] on button "Crea" at bounding box center [305, 14] width 32 height 14
click at [318, 15] on button "Crea" at bounding box center [305, 14] width 32 height 14
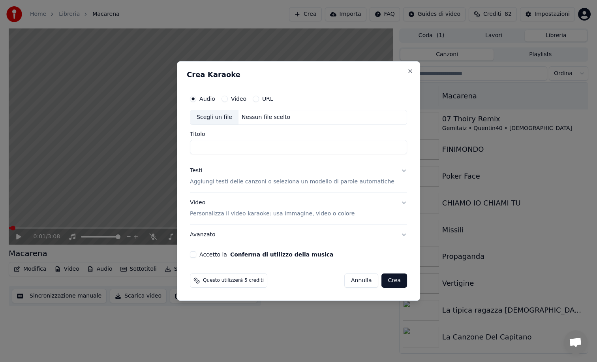
click at [212, 117] on div "Scegli un file" at bounding box center [214, 117] width 48 height 14
type input "**********"
click at [223, 183] on p "Aggiungi testi delle canzoni o seleziona un modello di parole automatiche" at bounding box center [292, 182] width 205 height 8
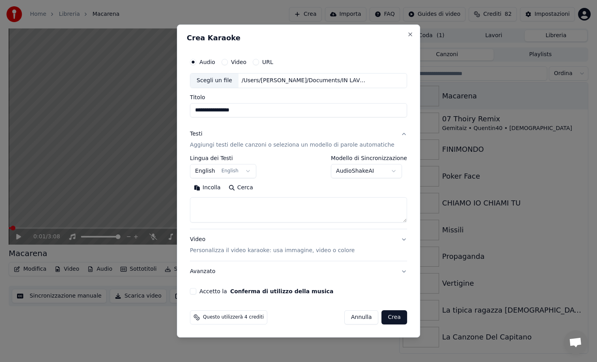
click at [236, 214] on textarea at bounding box center [298, 209] width 217 height 25
paste textarea "**********"
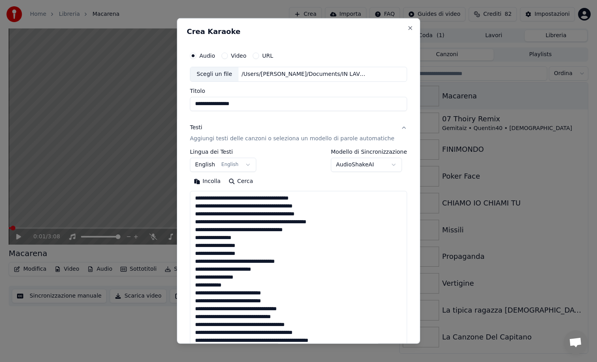
scroll to position [310, 0]
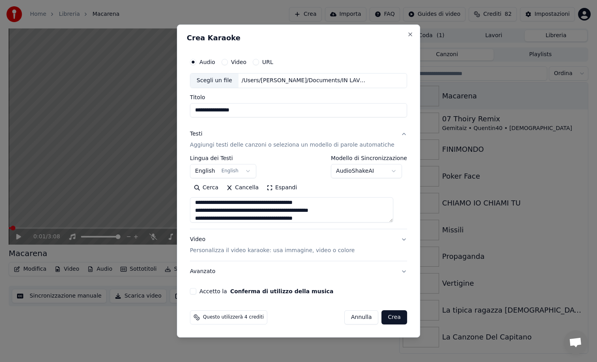
type textarea "**********"
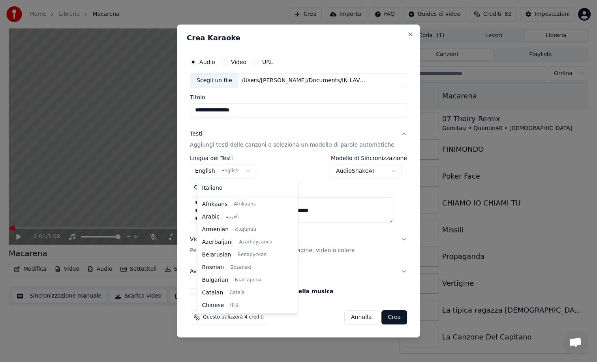
click at [234, 170] on body "**********" at bounding box center [298, 181] width 597 height 362
select select "**"
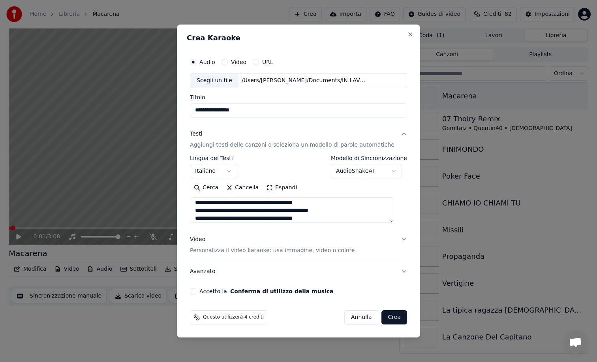
click at [366, 211] on textarea at bounding box center [291, 209] width 203 height 25
click at [234, 241] on div "Video Personalizza il video karaoke: usa immagine, video o colore" at bounding box center [272, 245] width 165 height 19
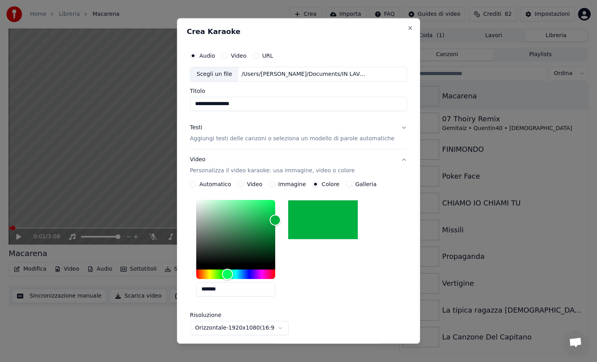
click at [314, 158] on div "Video Personalizza il video karaoke: usa immagine, video o colore" at bounding box center [272, 165] width 165 height 19
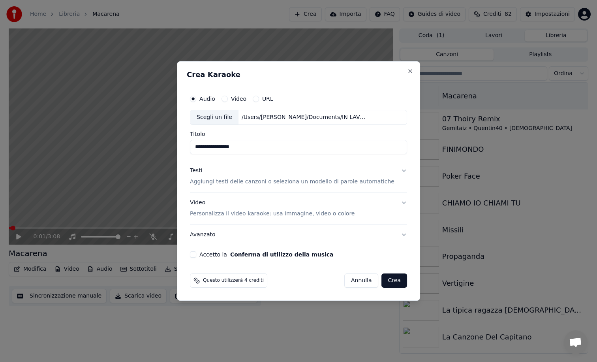
click at [196, 253] on button "Accetto la Conferma di utilizzo della musica" at bounding box center [193, 254] width 6 height 6
click at [395, 275] on button "Crea" at bounding box center [394, 280] width 25 height 14
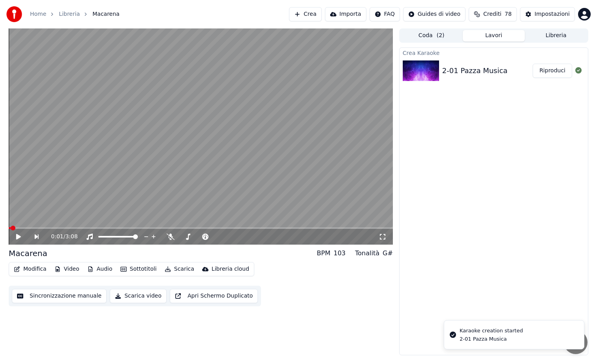
click at [556, 71] on button "Riproduci" at bounding box center [553, 71] width 40 height 14
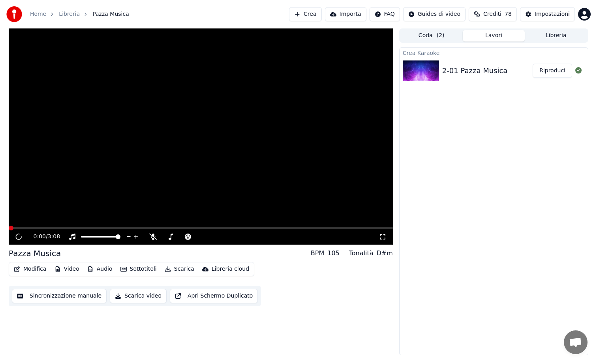
click at [133, 296] on button "Scarica video" at bounding box center [138, 296] width 57 height 14
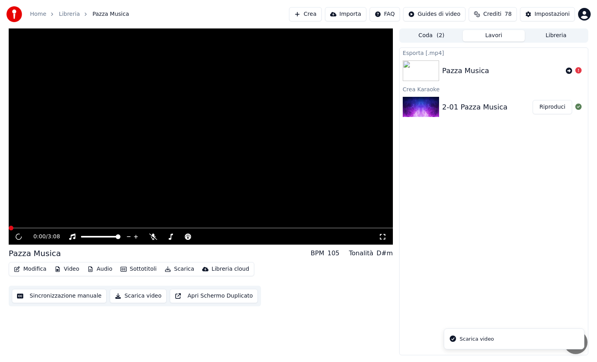
click at [243, 150] on video at bounding box center [201, 136] width 384 height 216
click at [550, 104] on button "Riproduci" at bounding box center [553, 107] width 40 height 14
click at [177, 147] on video at bounding box center [201, 136] width 384 height 216
click at [190, 135] on video at bounding box center [201, 136] width 384 height 216
click at [429, 27] on div "Home Libreria Pazza Musica Crea Importa FAQ Guides di video Crediti 78 Impostaz…" at bounding box center [298, 14] width 597 height 28
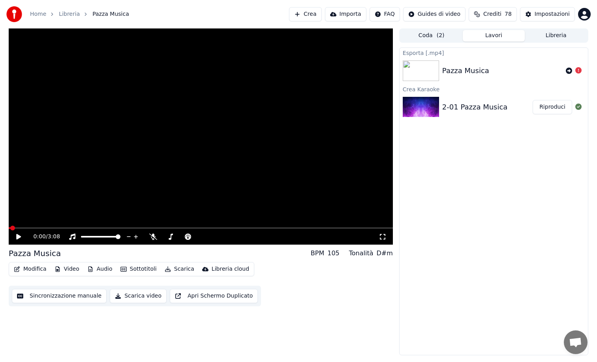
click at [430, 31] on button "Coda ( 2 )" at bounding box center [432, 35] width 62 height 11
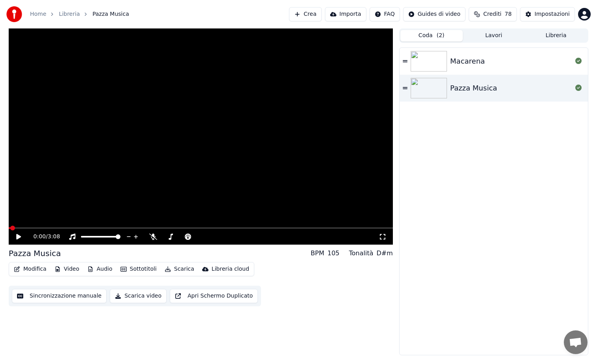
click at [306, 13] on button "Crea" at bounding box center [305, 14] width 32 height 14
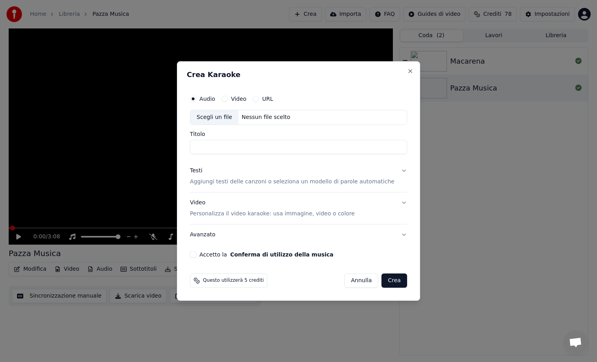
click at [209, 116] on div "Scegli un file" at bounding box center [214, 117] width 48 height 14
type input "**********"
click at [242, 179] on p "Aggiungi testi delle canzoni o seleziona un modello di parole automatiche" at bounding box center [292, 182] width 205 height 8
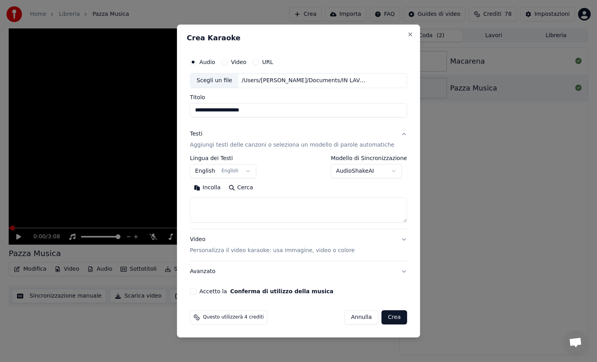
click at [224, 216] on textarea at bounding box center [298, 209] width 217 height 25
paste textarea "**********"
type textarea "**********"
click at [196, 289] on button "Accetto la Conferma di utilizzo della musica" at bounding box center [193, 291] width 6 height 6
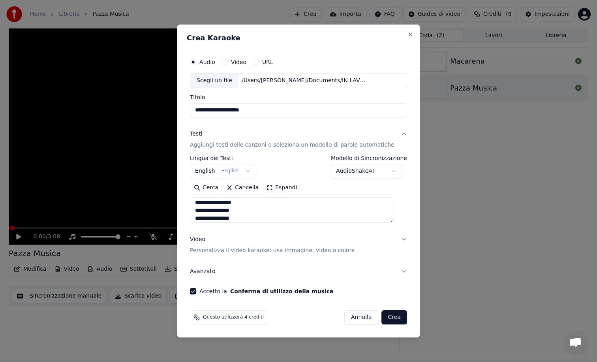
click at [401, 317] on div "Questo utilizzerà 4 crediti [PERSON_NAME]" at bounding box center [299, 317] width 224 height 21
click at [392, 316] on button "Crea" at bounding box center [394, 317] width 25 height 14
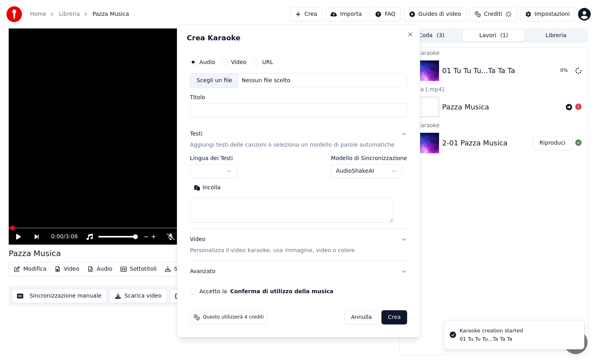
scroll to position [0, 0]
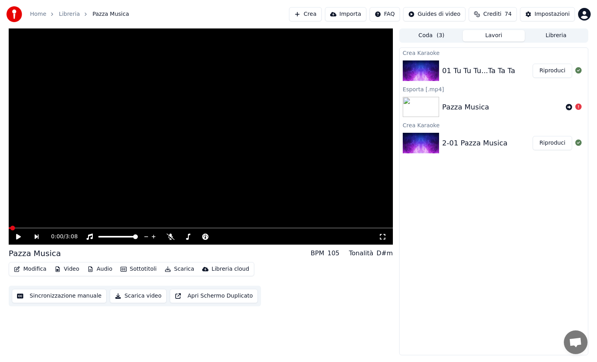
click at [548, 69] on button "Riproduci" at bounding box center [553, 71] width 40 height 14
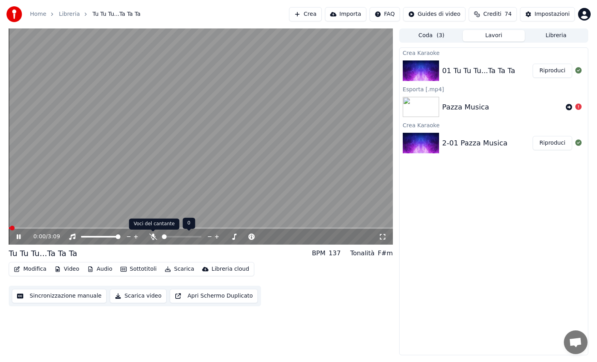
click at [151, 237] on icon at bounding box center [153, 237] width 8 height 6
click at [174, 268] on button "Scarica" at bounding box center [180, 269] width 36 height 11
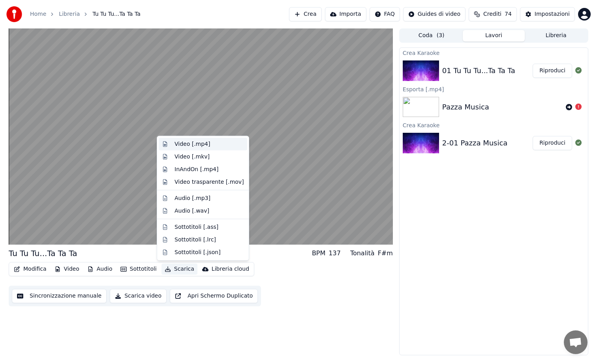
click at [202, 146] on div "Video [.mp4]" at bounding box center [193, 144] width 36 height 8
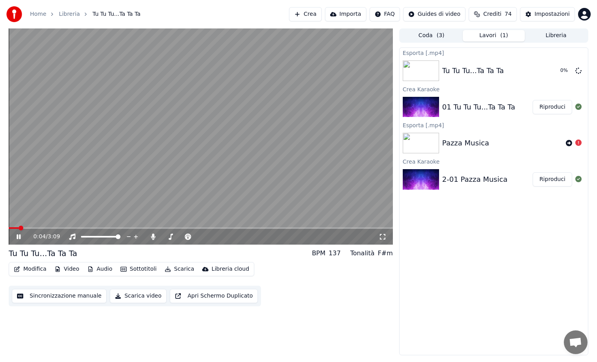
click at [132, 175] on video at bounding box center [201, 136] width 384 height 216
